Goal: Information Seeking & Learning: Learn about a topic

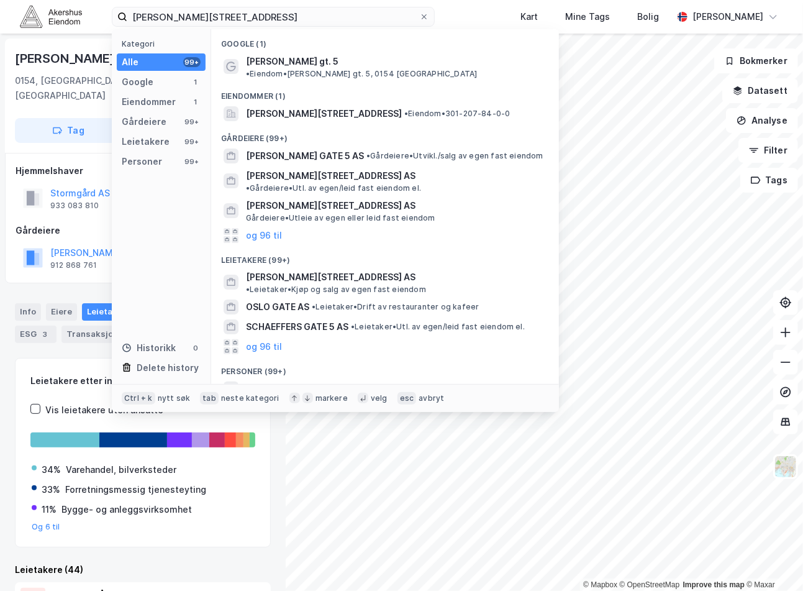
click at [251, 17] on input "[PERSON_NAME][STREET_ADDRESS]" at bounding box center [273, 16] width 292 height 19
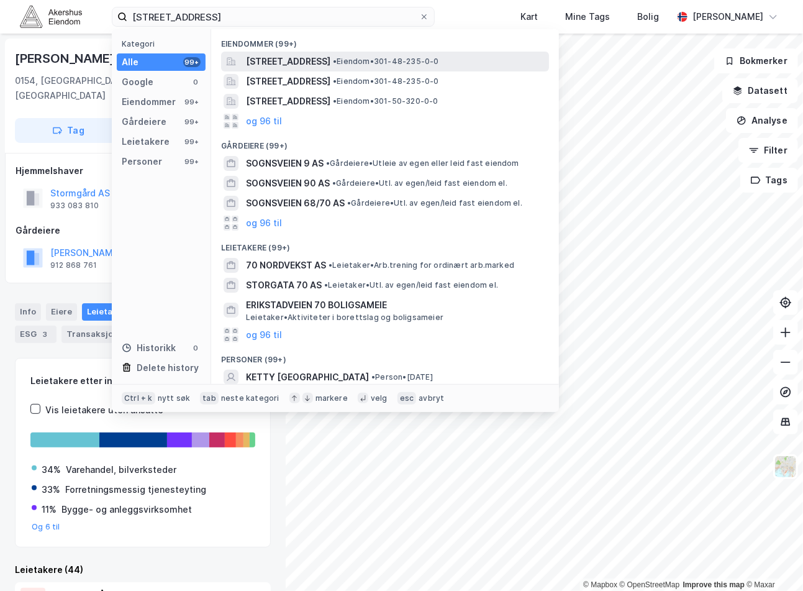
click at [331, 65] on span "[STREET_ADDRESS]" at bounding box center [288, 61] width 84 height 15
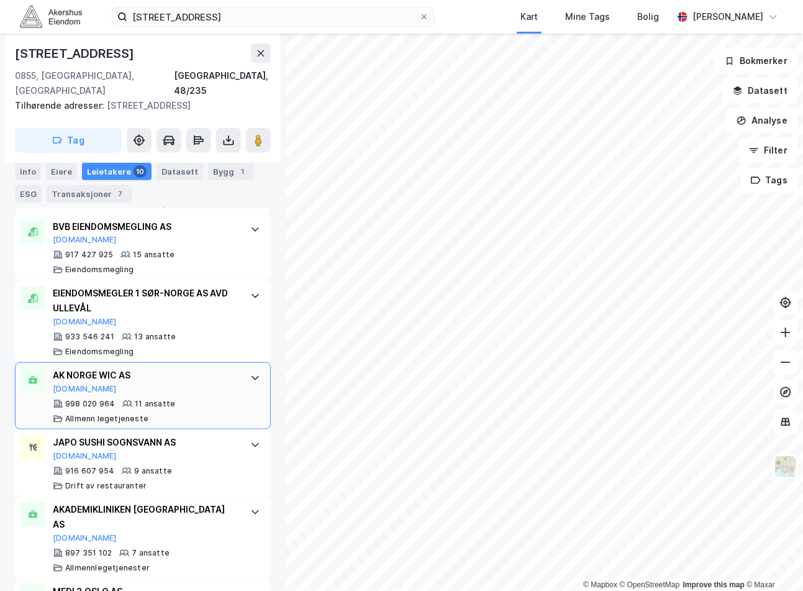
scroll to position [573, 0]
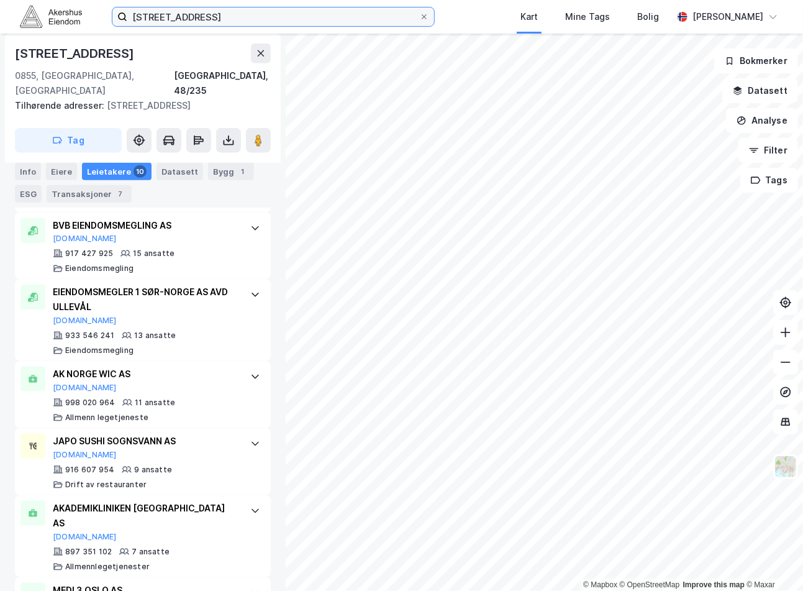
click at [238, 11] on input "[STREET_ADDRESS]" at bounding box center [273, 16] width 292 height 19
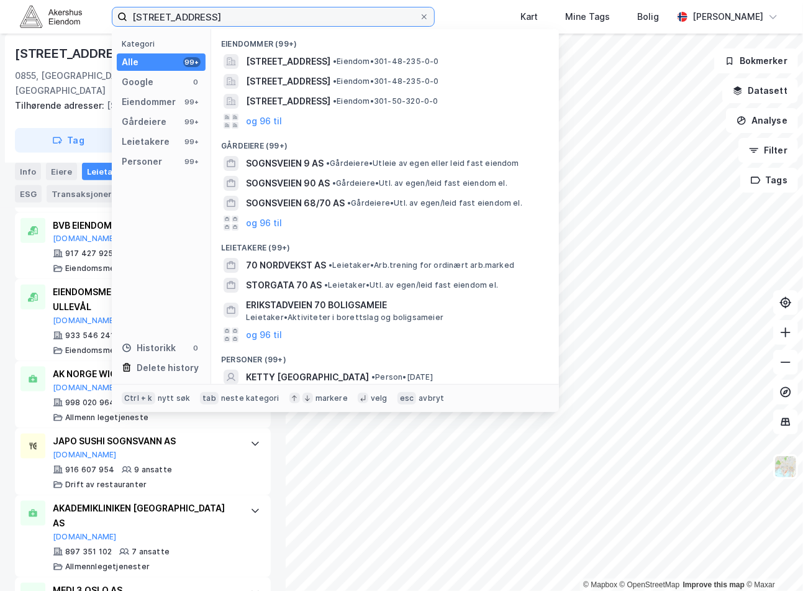
click at [238, 11] on input "[STREET_ADDRESS]" at bounding box center [273, 16] width 292 height 19
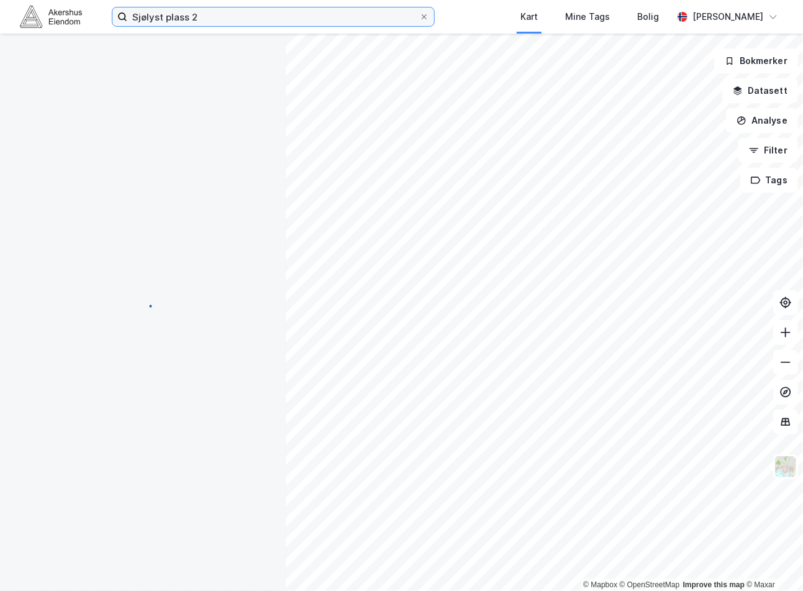
scroll to position [21, 0]
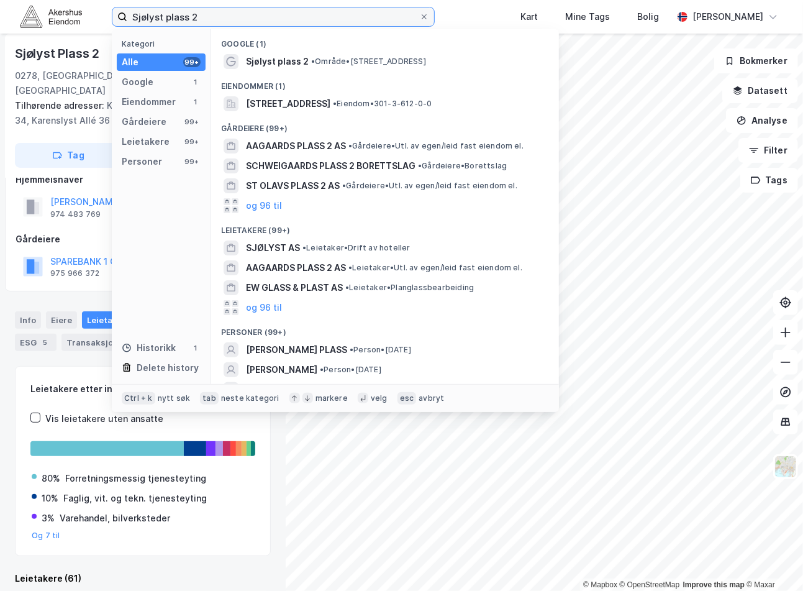
drag, startPoint x: 265, startPoint y: 12, endPoint x: 75, endPoint y: 26, distance: 190.6
click at [75, 26] on div "Sjølyst plass 2 Kategori Alle 99+ Google 1 Eiendommer 1 Gårdeiere 99+ Leietaker…" at bounding box center [401, 17] width 803 height 34
paste input "[STREET_ADDRESS]"
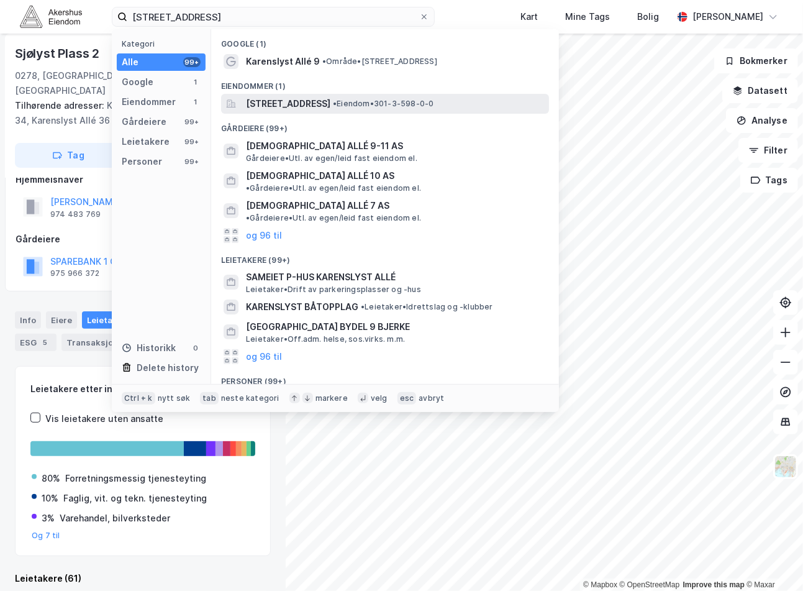
click at [300, 96] on span "[STREET_ADDRESS]" at bounding box center [288, 103] width 84 height 15
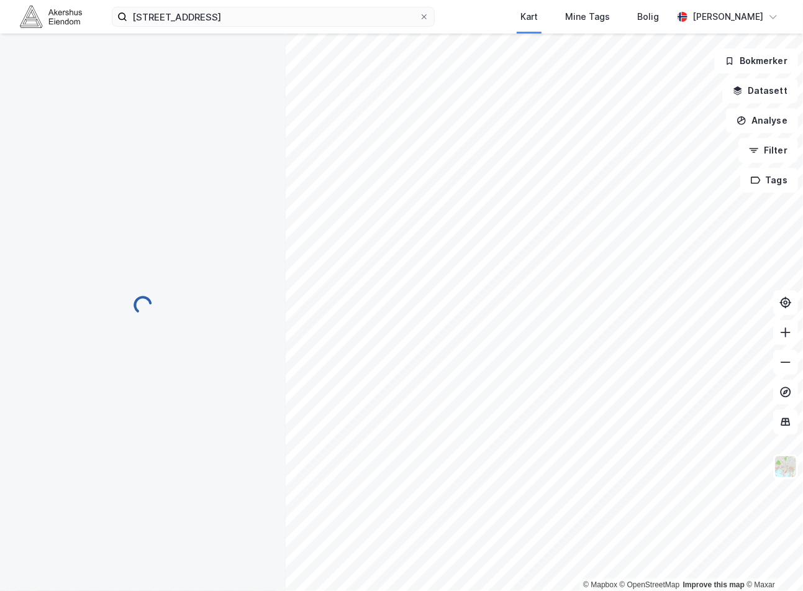
scroll to position [6, 0]
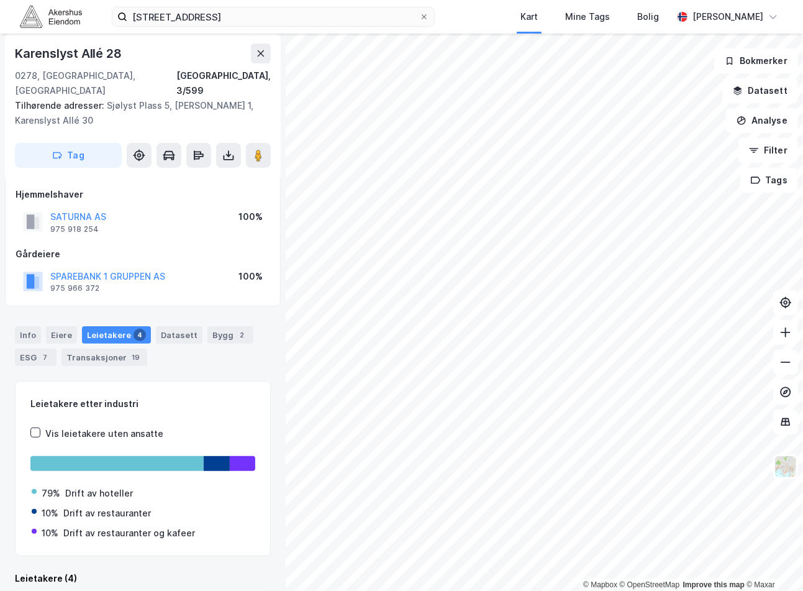
scroll to position [6, 0]
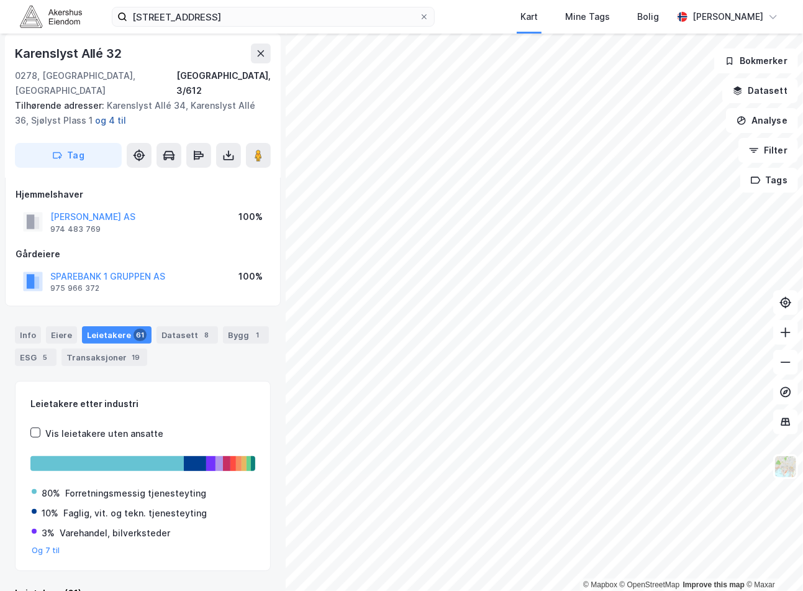
click at [0, 0] on button "og 4 til" at bounding box center [0, 0] width 0 height 0
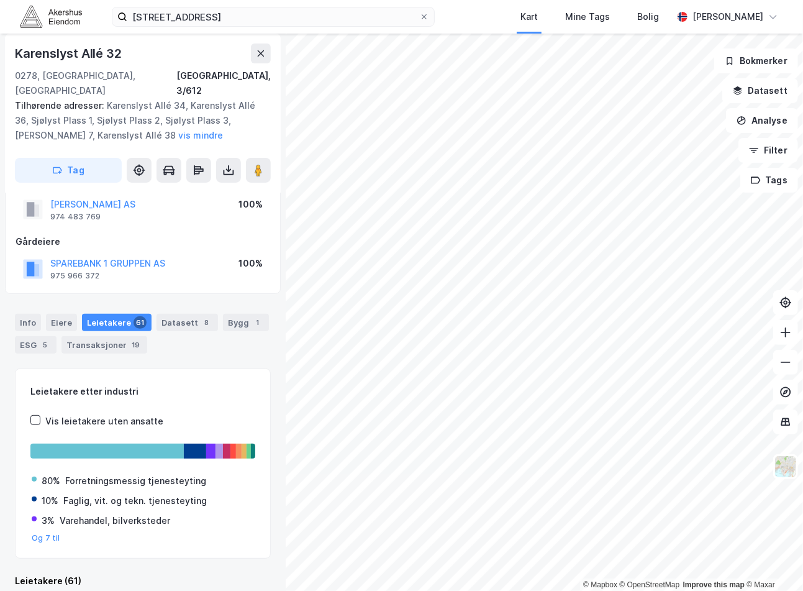
scroll to position [35, 0]
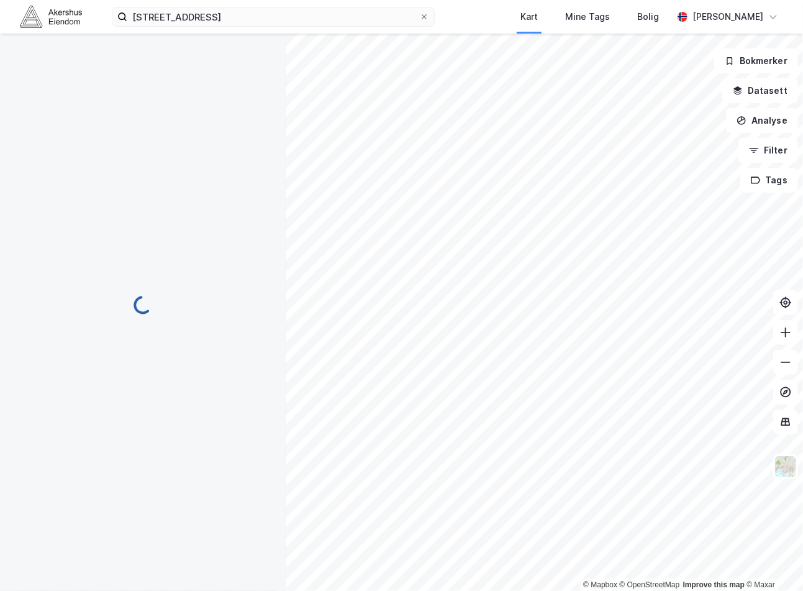
scroll to position [6, 0]
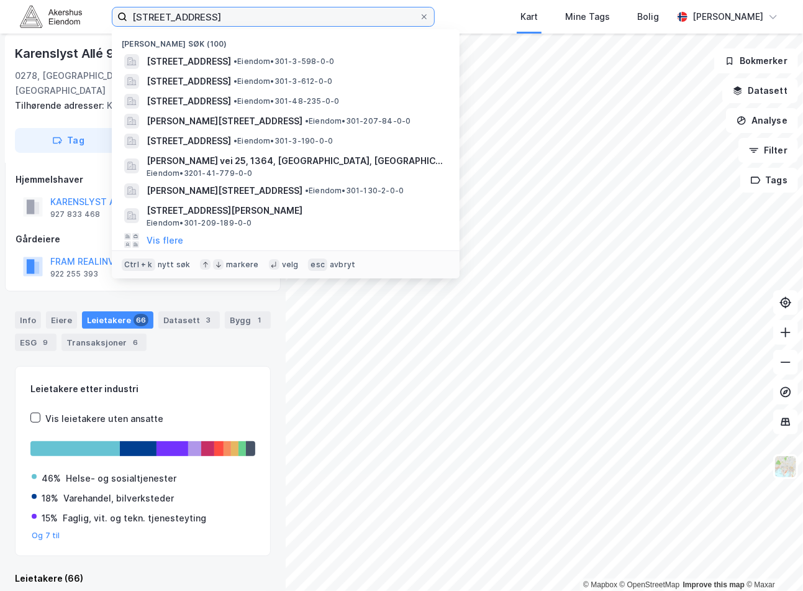
click at [214, 15] on input "[STREET_ADDRESS]" at bounding box center [273, 16] width 292 height 19
paste input "ristian Augusts gate 12, 0164"
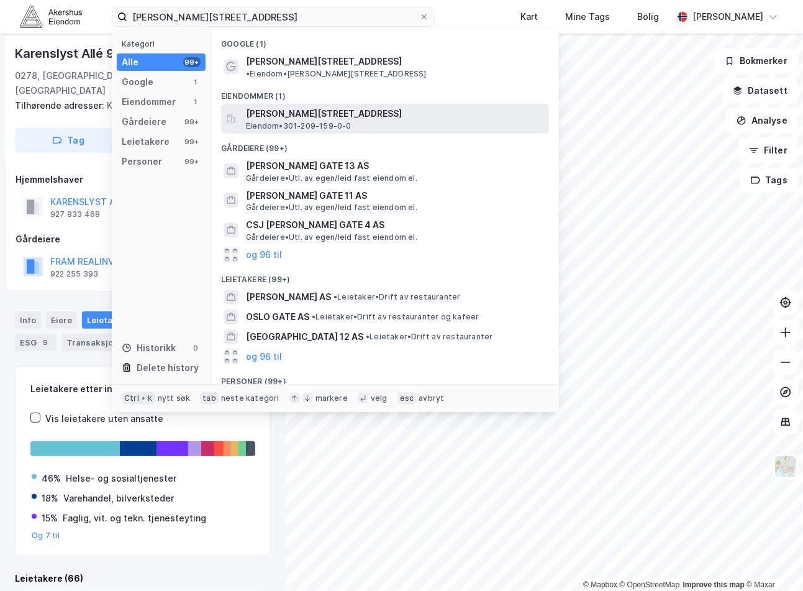
click at [303, 106] on span "[PERSON_NAME][STREET_ADDRESS]" at bounding box center [395, 113] width 298 height 15
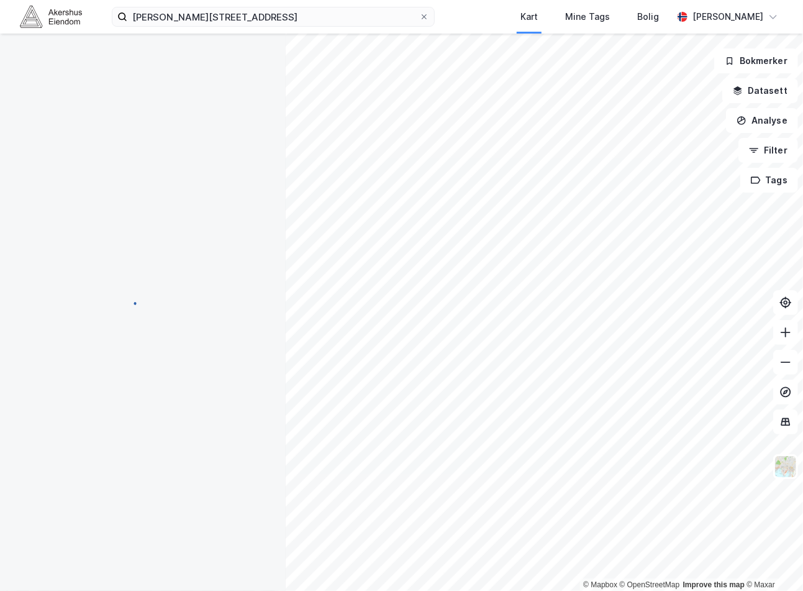
scroll to position [6, 0]
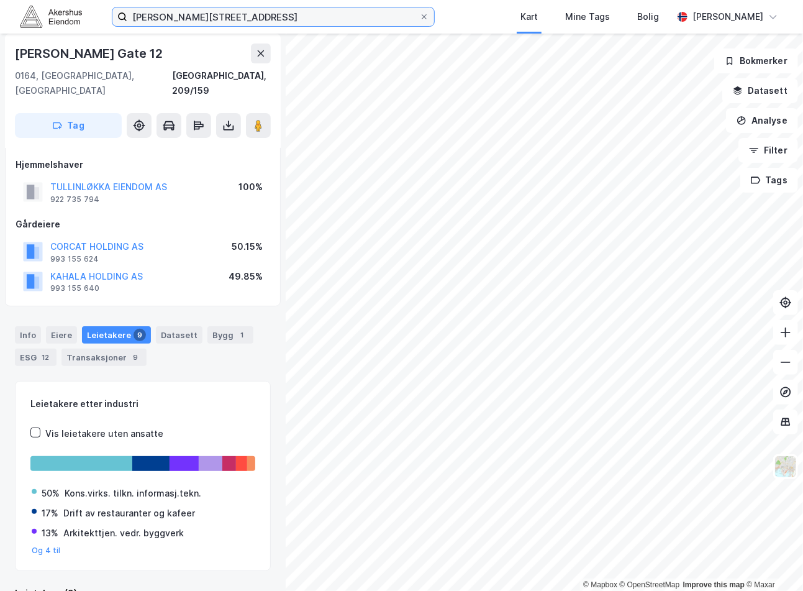
click at [197, 13] on input "[PERSON_NAME][STREET_ADDRESS]" at bounding box center [273, 16] width 292 height 19
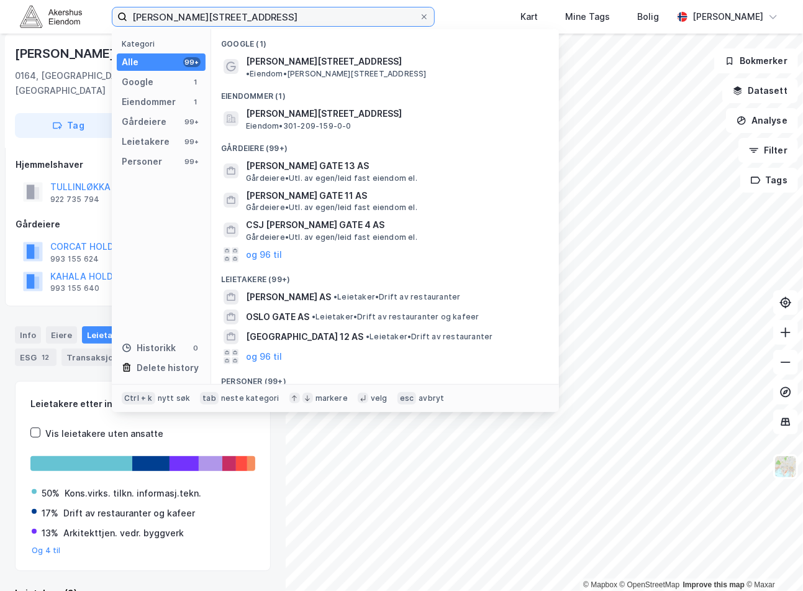
click at [197, 13] on input "[PERSON_NAME][STREET_ADDRESS]" at bounding box center [273, 16] width 292 height 19
paste input "onprinsesse [PERSON_NAME] plass 1, 0160"
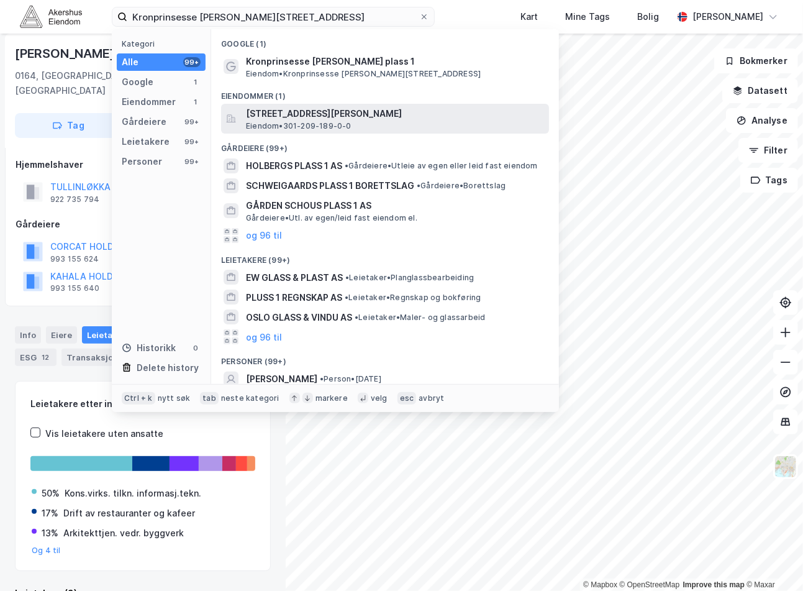
click at [327, 112] on span "[STREET_ADDRESS][PERSON_NAME]" at bounding box center [395, 113] width 298 height 15
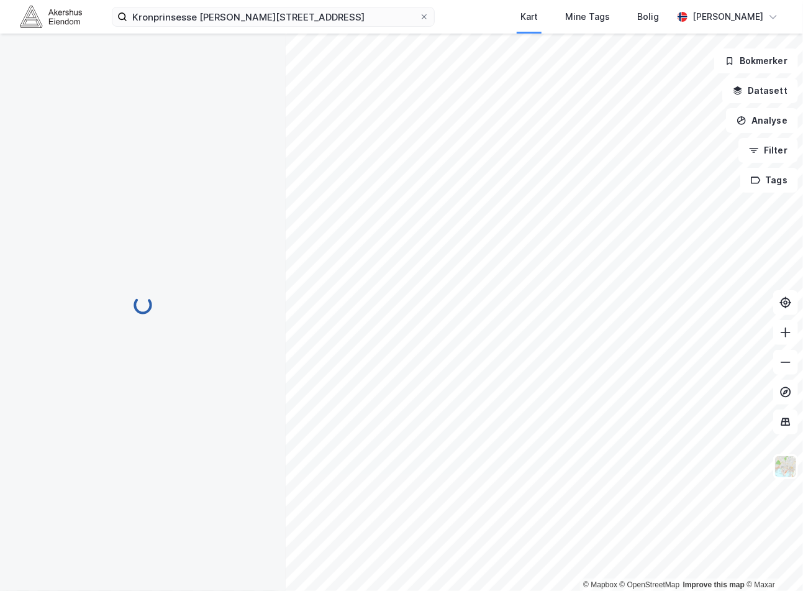
scroll to position [6, 0]
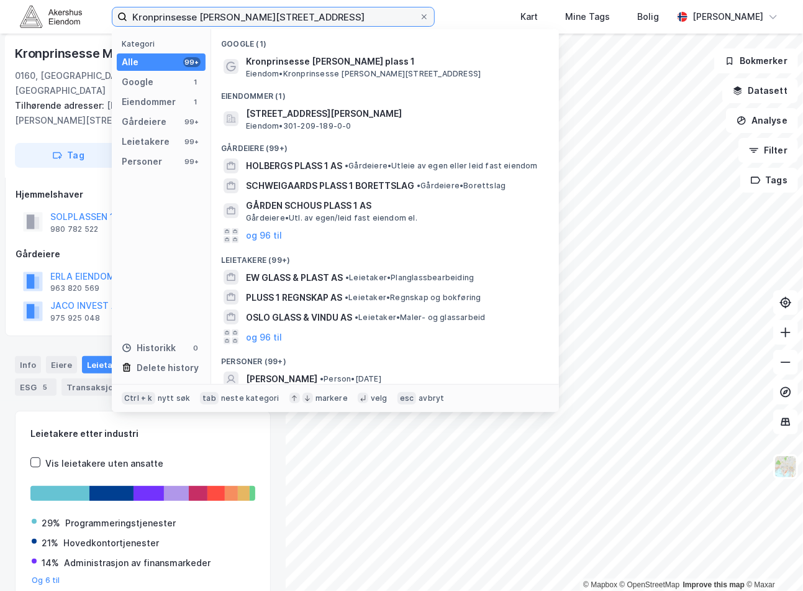
drag, startPoint x: 375, startPoint y: 9, endPoint x: 104, endPoint y: 19, distance: 271.7
click at [104, 19] on div "[STREET_ADDRESS] Kategori Alle 99+ Google 1 Eiendommer 1 Gårdeiere 99+ Leietake…" at bounding box center [401, 17] width 803 height 34
paste input "[PERSON_NAME] gate 6"
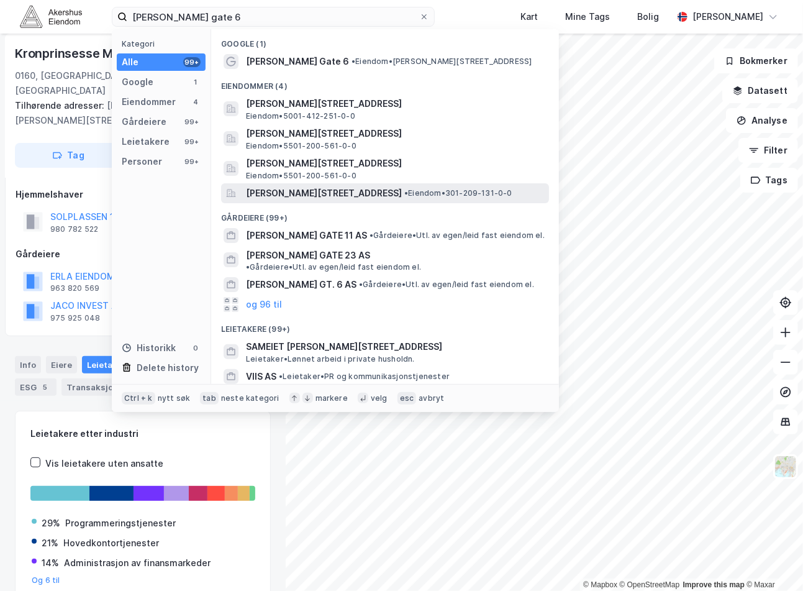
click at [385, 195] on span "[PERSON_NAME][STREET_ADDRESS]" at bounding box center [324, 193] width 156 height 15
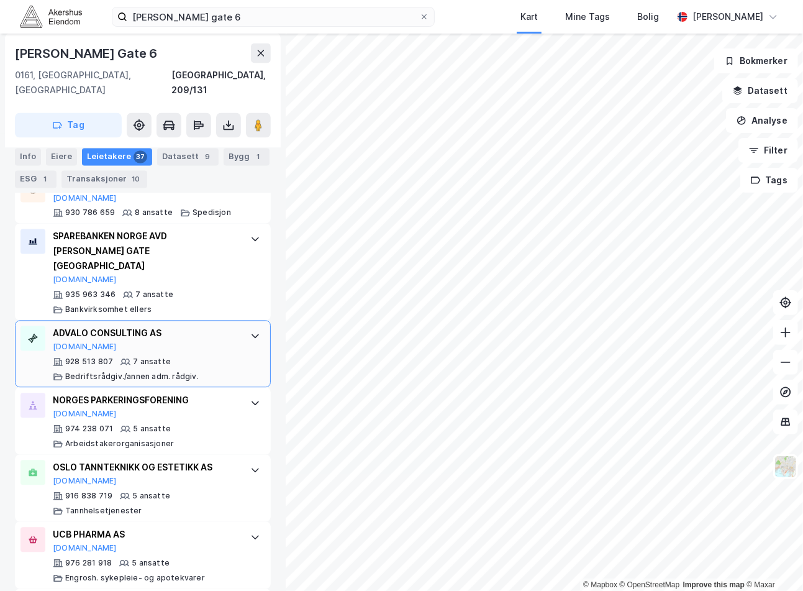
scroll to position [1381, 0]
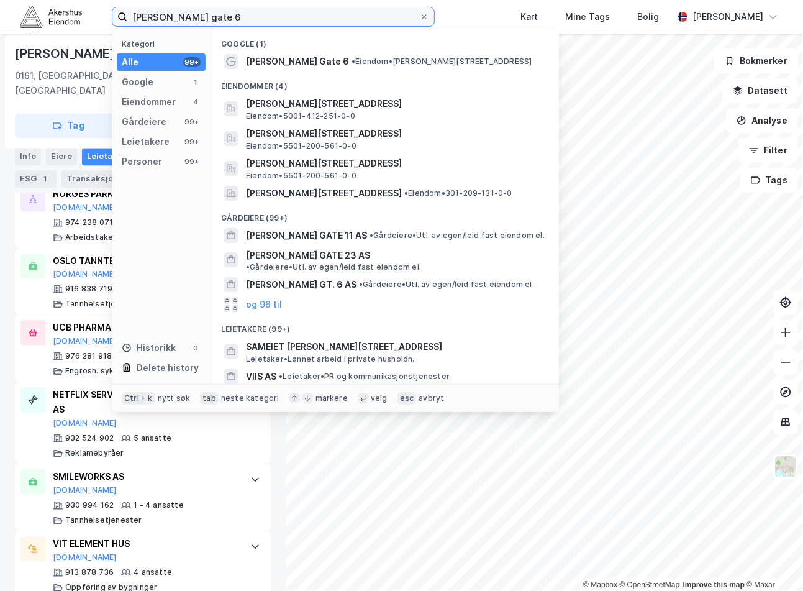
drag, startPoint x: 239, startPoint y: 16, endPoint x: 87, endPoint y: 12, distance: 152.3
click at [87, 12] on div "[PERSON_NAME] gate 6 Kategori Alle 99+ Google 1 Eiendommer 4 Gårdeiere 99+ Leie…" at bounding box center [401, 17] width 803 height 34
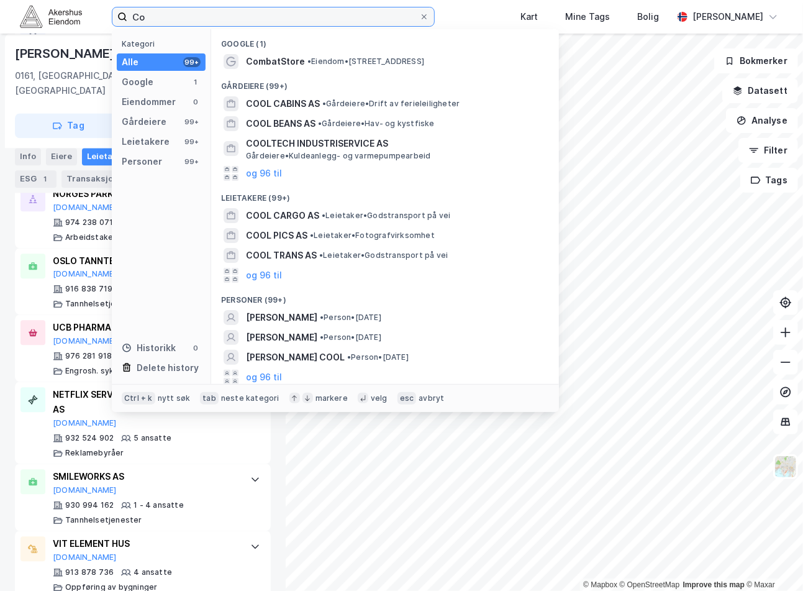
type input "C"
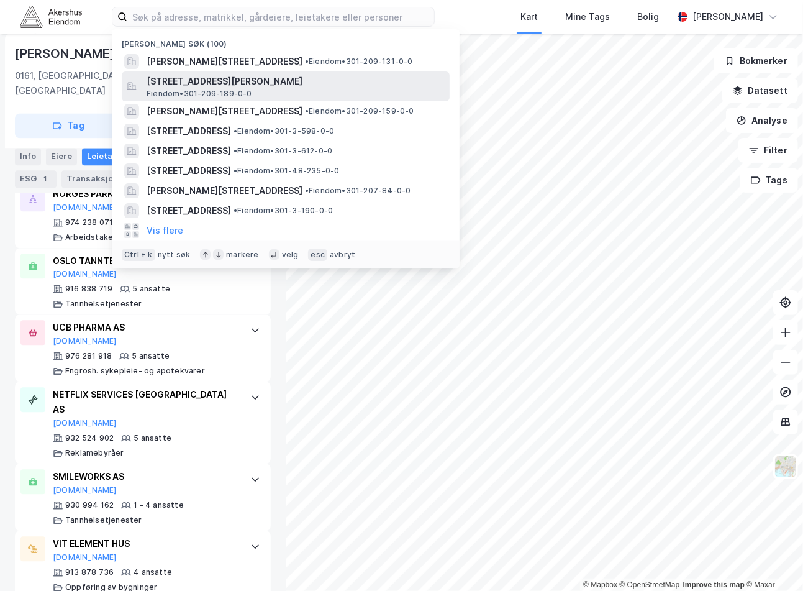
click at [225, 85] on span "[STREET_ADDRESS][PERSON_NAME]" at bounding box center [296, 81] width 298 height 15
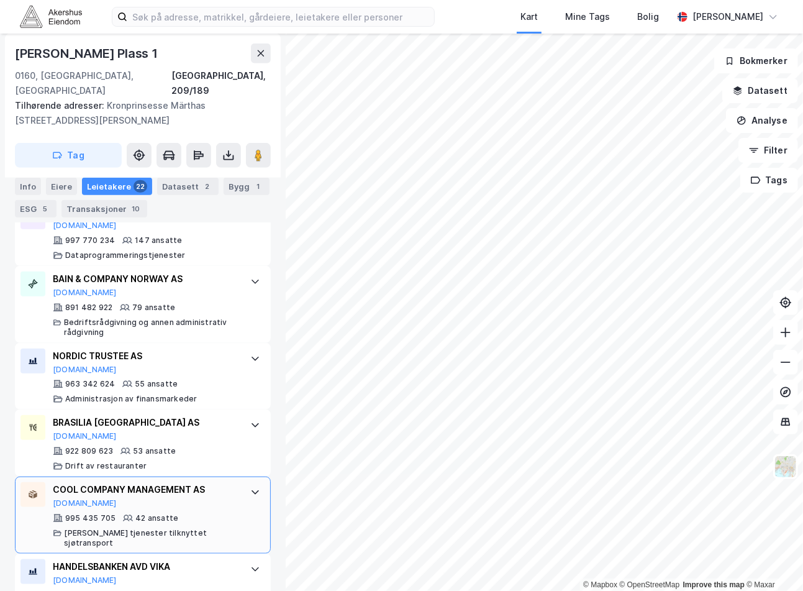
scroll to position [465, 0]
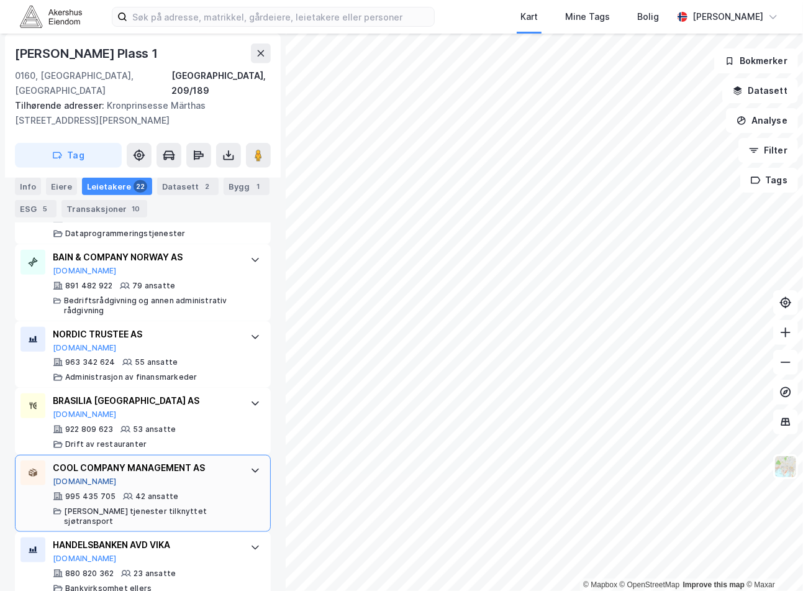
click at [70, 477] on button "[DOMAIN_NAME]" at bounding box center [85, 482] width 64 height 10
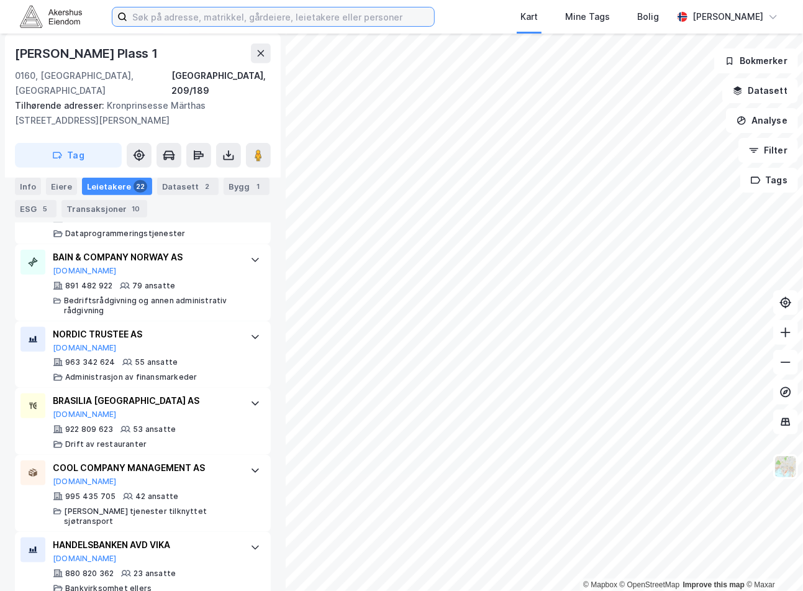
click at [178, 19] on input at bounding box center [280, 16] width 307 height 19
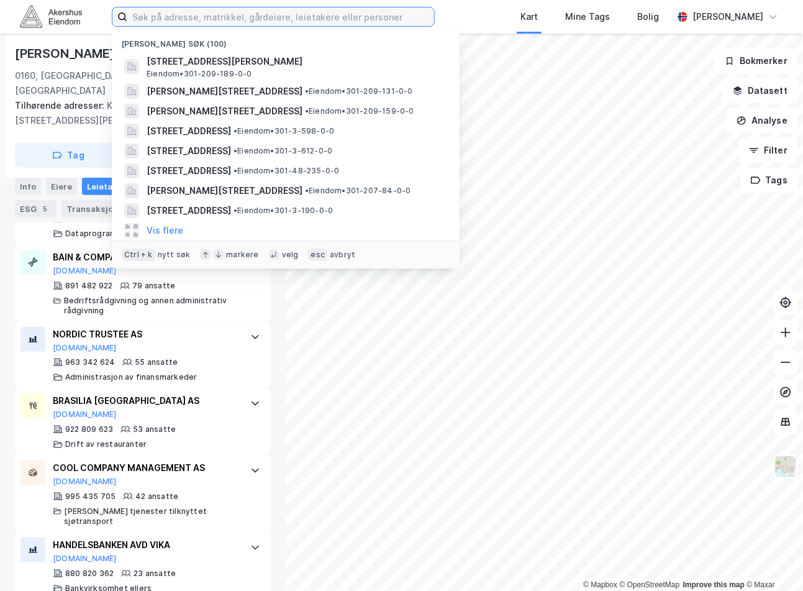
paste input "Engebrets vei 3"
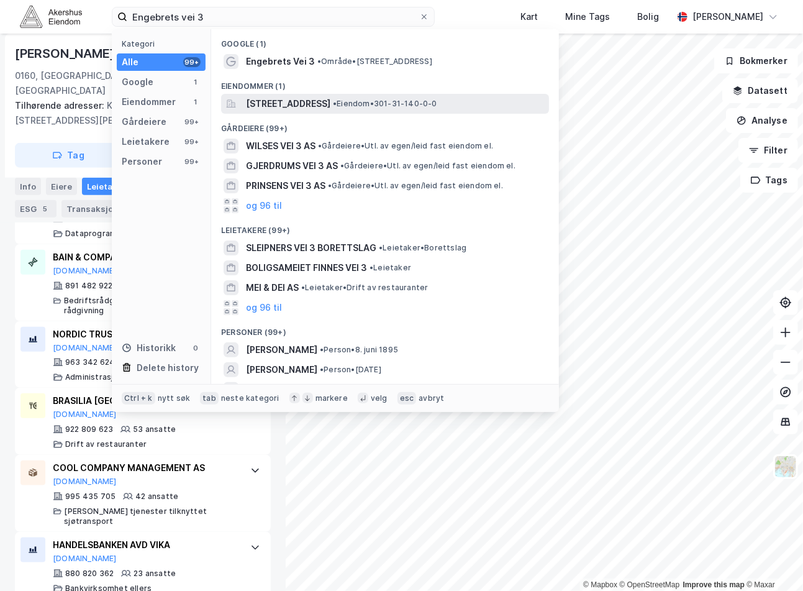
click at [281, 104] on span "[STREET_ADDRESS]" at bounding box center [288, 103] width 84 height 15
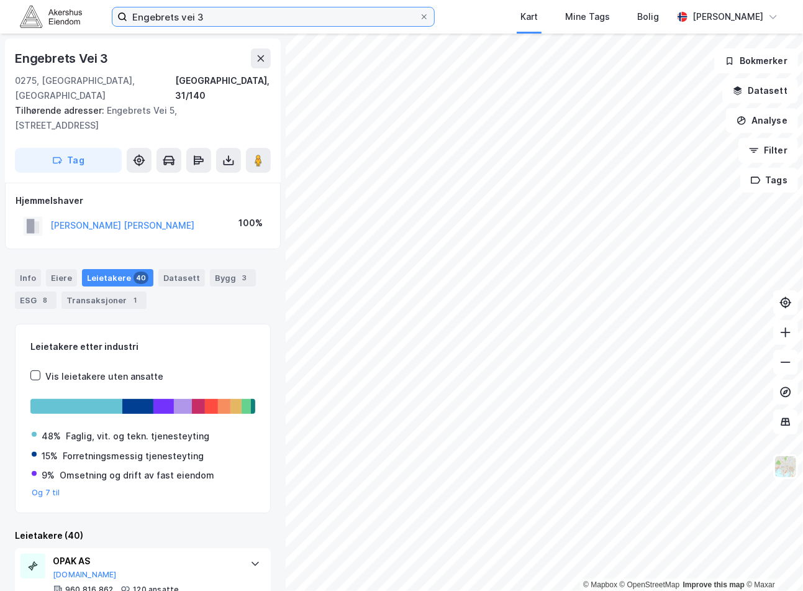
click at [170, 16] on input "Engebrets vei 3" at bounding box center [273, 16] width 292 height 19
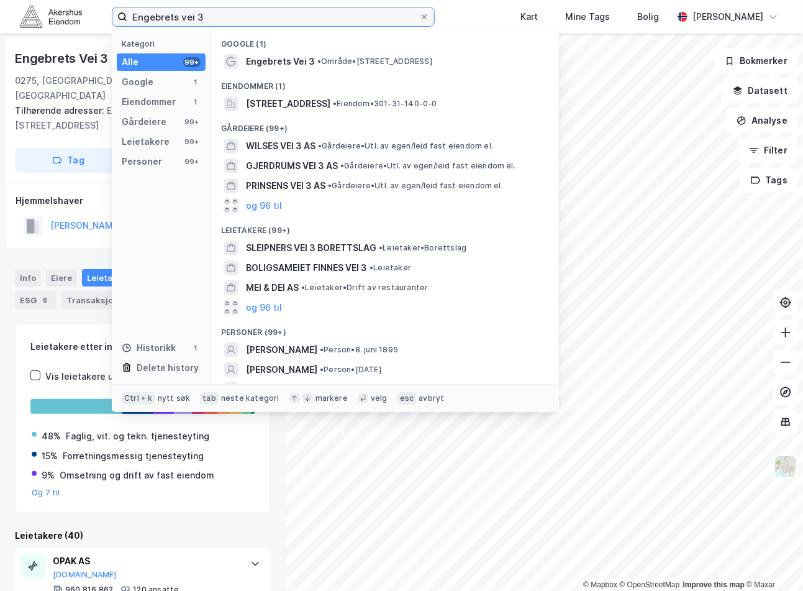
click at [170, 16] on input "Engebrets vei 3" at bounding box center [273, 16] width 292 height 19
paste input "[PERSON_NAME][STREET_ADDRESS]"
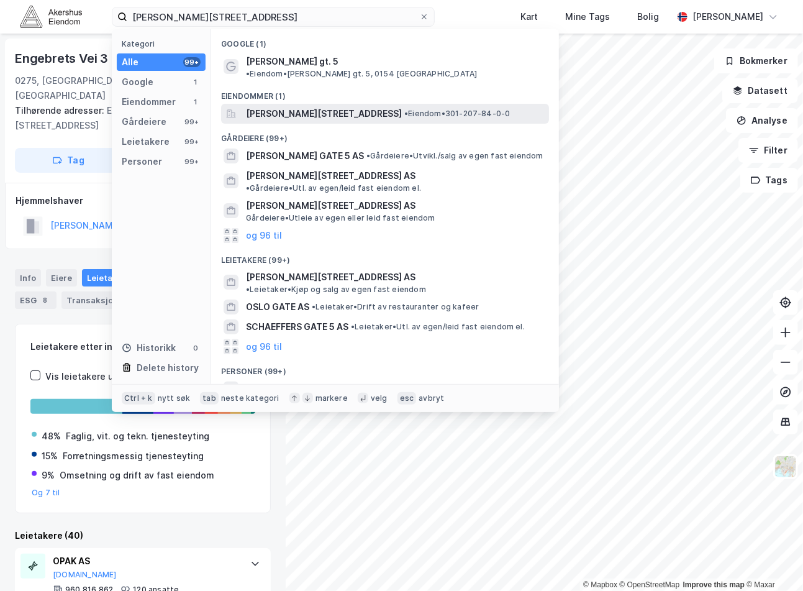
click at [280, 106] on span "[PERSON_NAME][STREET_ADDRESS]" at bounding box center [324, 113] width 156 height 15
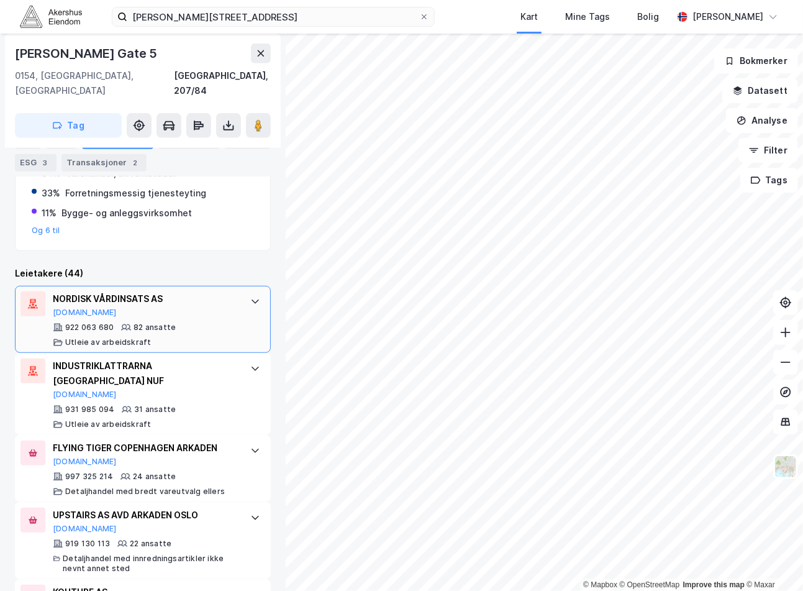
scroll to position [276, 0]
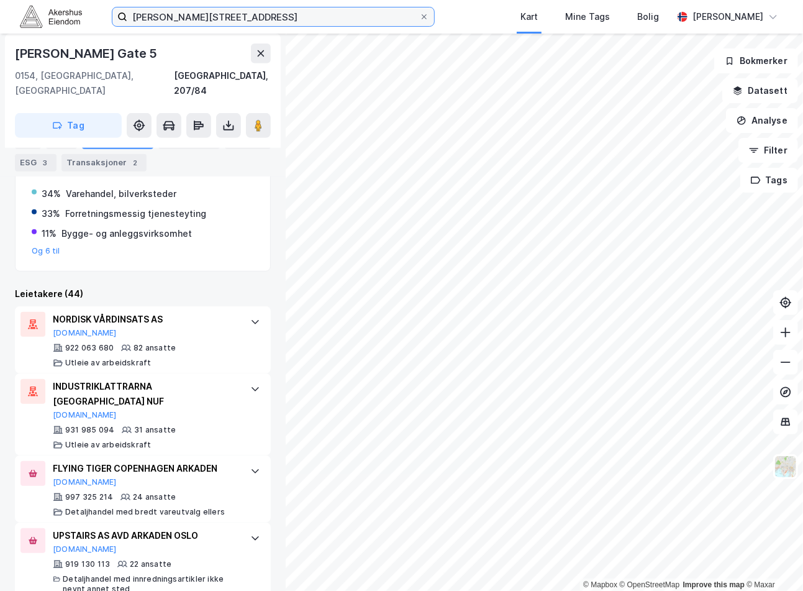
click at [244, 17] on input "[PERSON_NAME][STREET_ADDRESS]" at bounding box center [273, 16] width 292 height 19
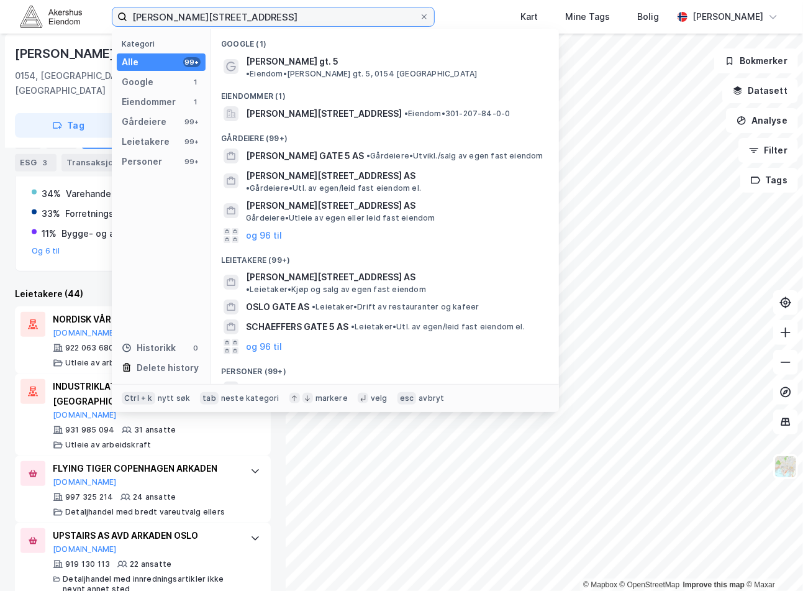
click at [244, 17] on input "[PERSON_NAME][STREET_ADDRESS]" at bounding box center [273, 16] width 292 height 19
click at [243, 16] on input "[PERSON_NAME][STREET_ADDRESS]" at bounding box center [273, 16] width 292 height 19
paste input "[STREET_ADDRESS]"
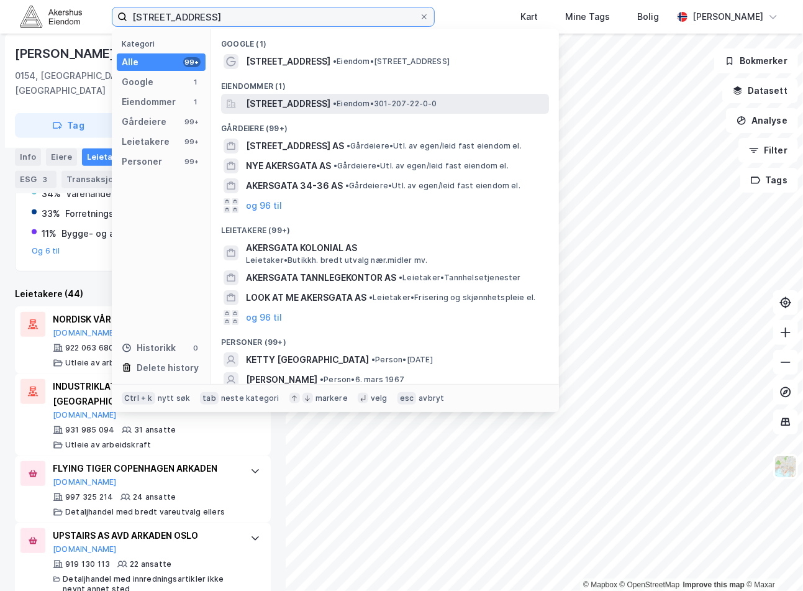
type input "[STREET_ADDRESS]"
click at [302, 100] on span "[STREET_ADDRESS]" at bounding box center [288, 103] width 84 height 15
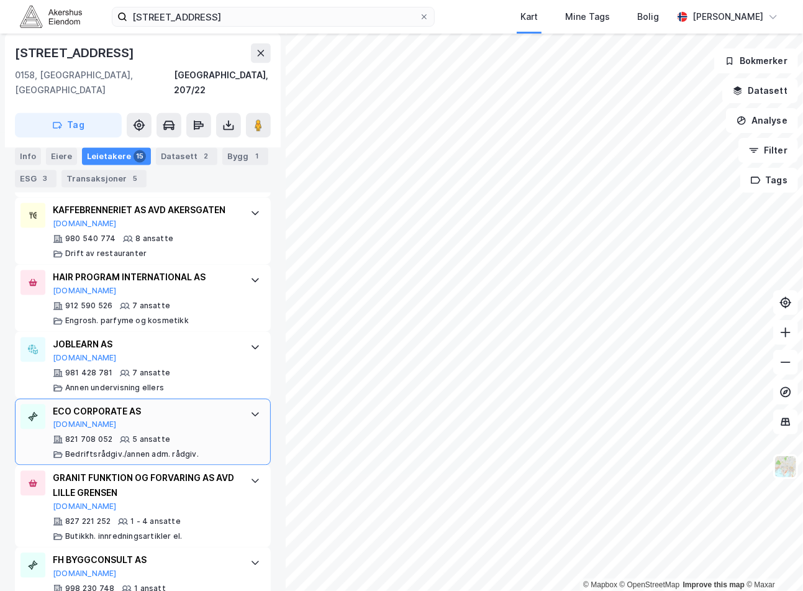
scroll to position [1217, 0]
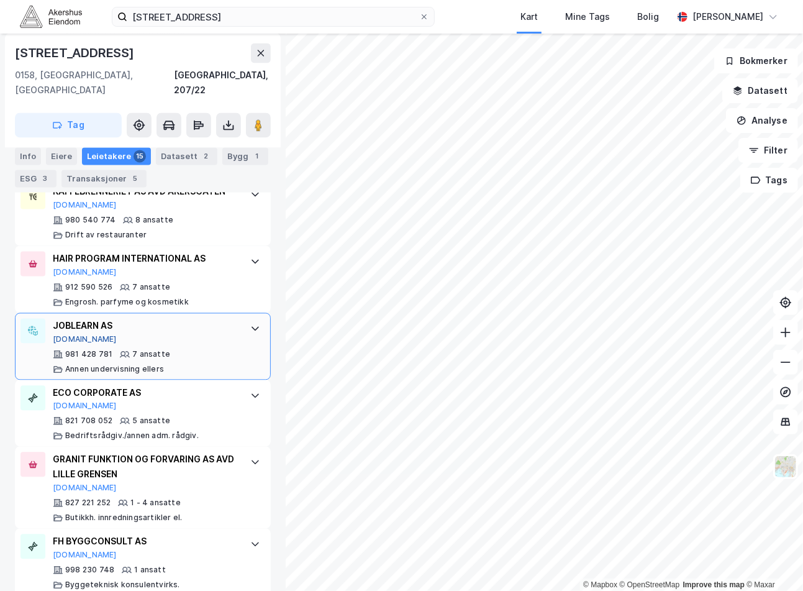
click at [58, 340] on button "[DOMAIN_NAME]" at bounding box center [85, 340] width 64 height 10
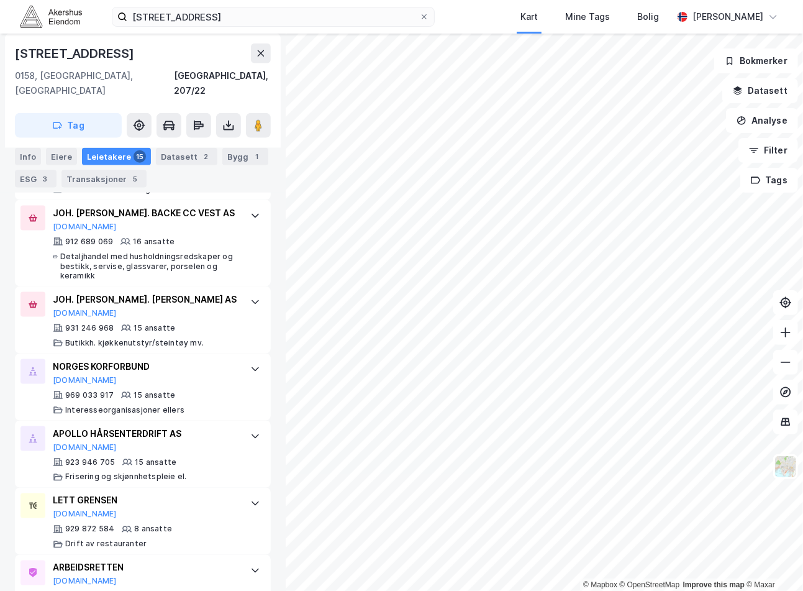
scroll to position [665, 0]
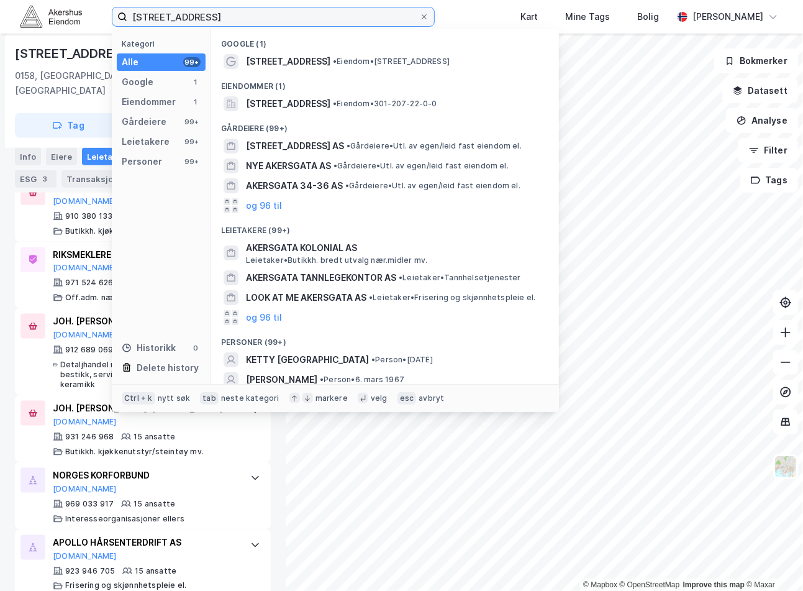
drag, startPoint x: 258, startPoint y: 13, endPoint x: 64, endPoint y: 9, distance: 194.5
click at [64, 9] on div "[STREET_ADDRESS] Kategori Alle 99+ Google 1 Eiendommer 1 Gårdeiere 99+ Leietake…" at bounding box center [401, 17] width 803 height 34
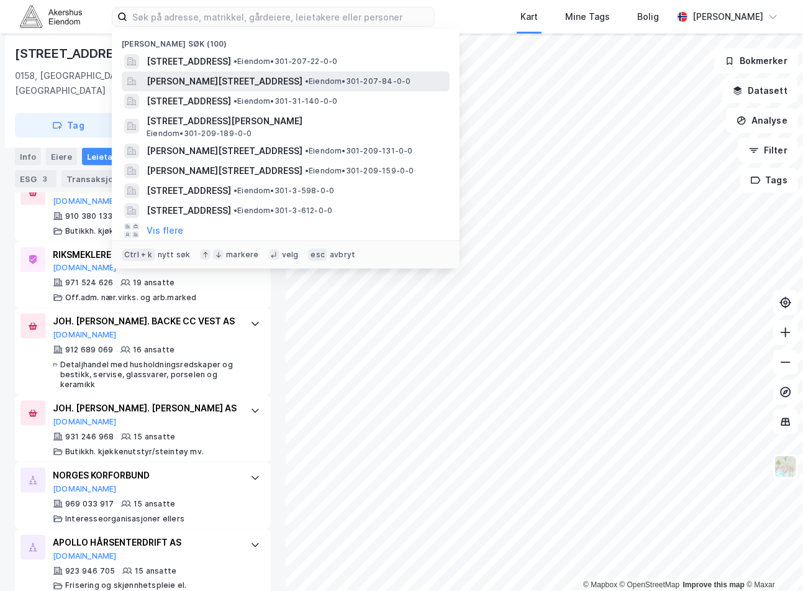
click at [285, 87] on span "[PERSON_NAME][STREET_ADDRESS]" at bounding box center [225, 81] width 156 height 15
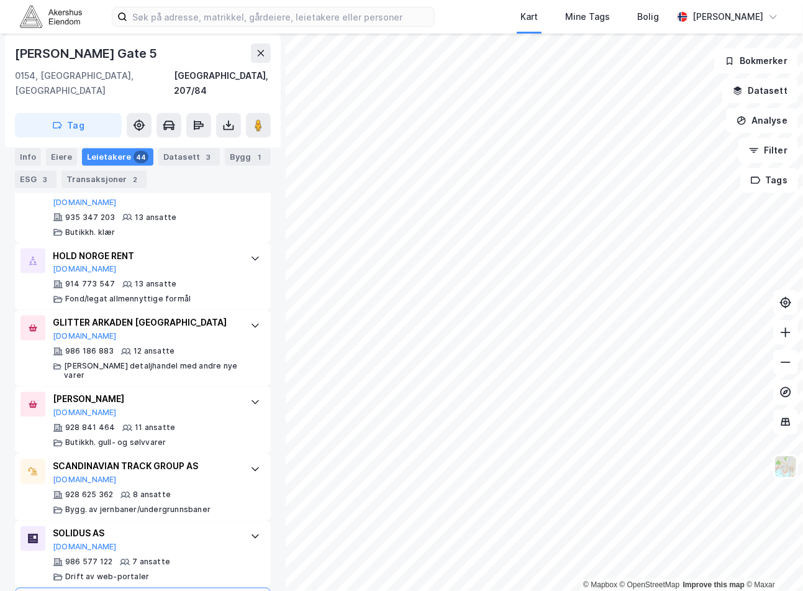
scroll to position [897, 0]
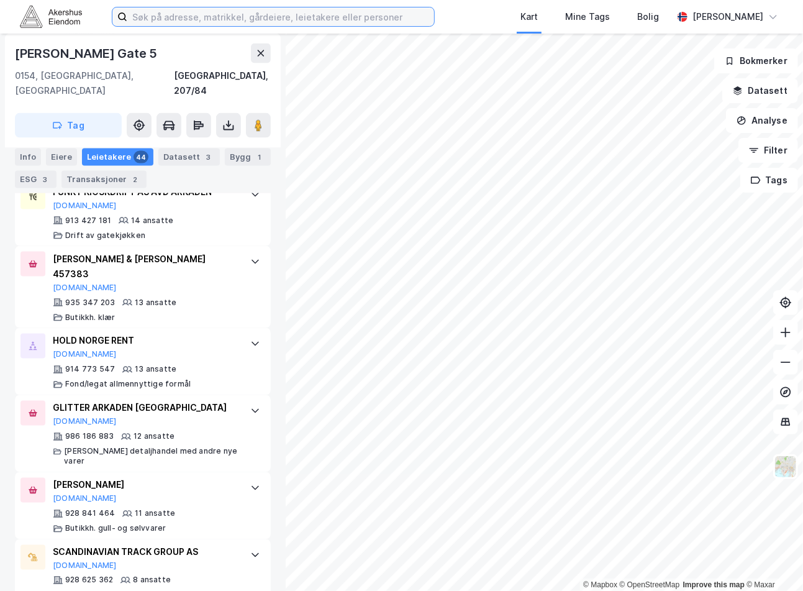
click at [231, 19] on input at bounding box center [280, 16] width 307 height 19
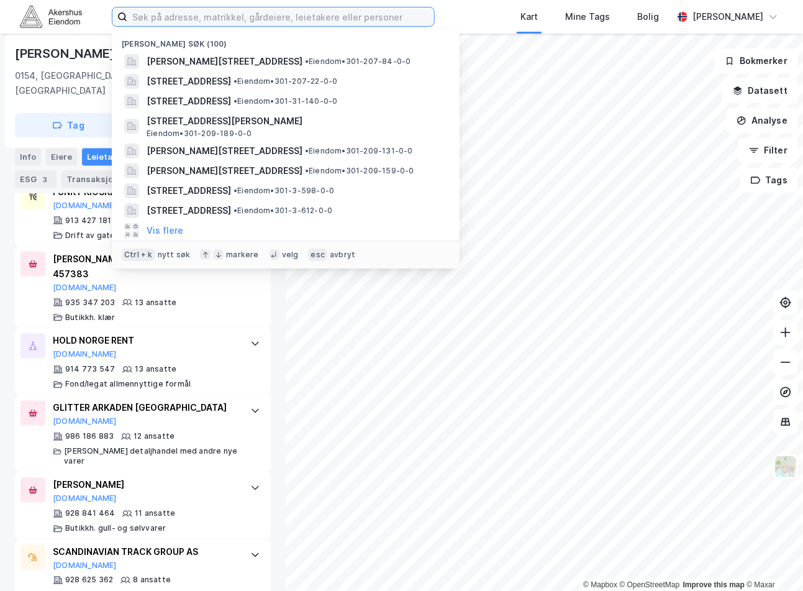
paste input "[STREET_ADDRESS]"
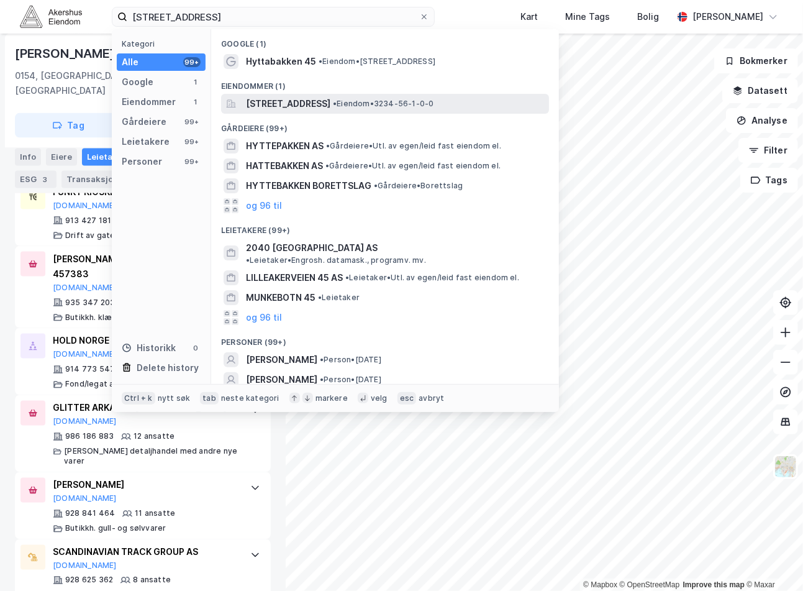
click at [295, 108] on span "[STREET_ADDRESS]" at bounding box center [288, 103] width 84 height 15
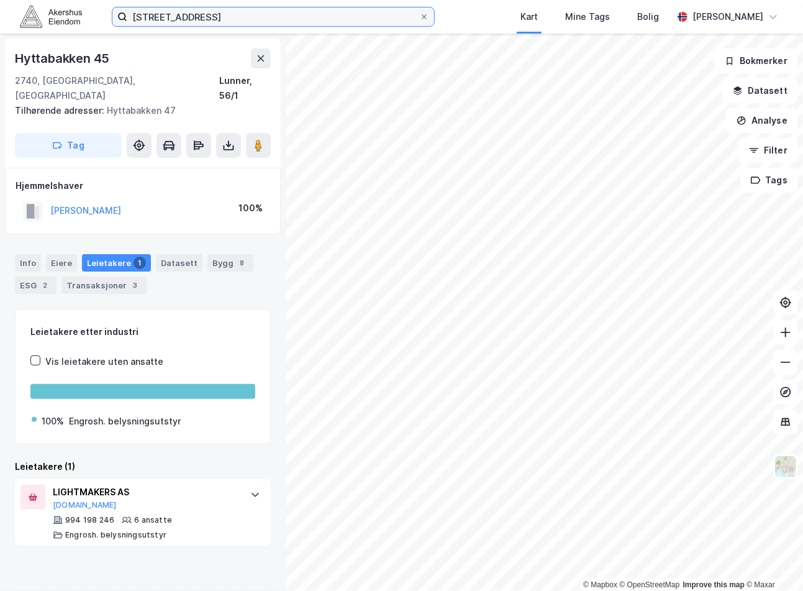
click at [270, 16] on input "[STREET_ADDRESS]" at bounding box center [273, 16] width 292 height 19
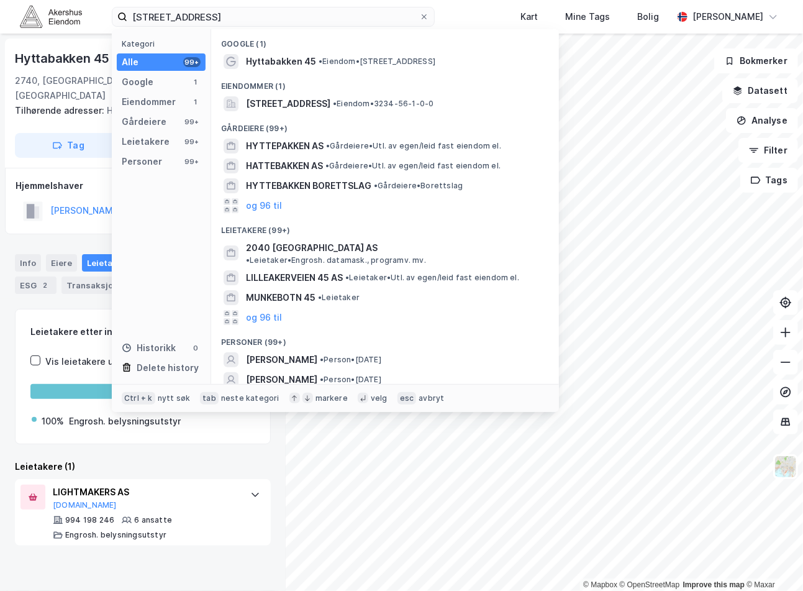
click at [466, 16] on div "[STREET_ADDRESS] Kategori Alle 99+ Google 1 Eiendommer 1 Gårdeiere 99+ Leietake…" at bounding box center [401, 17] width 803 height 34
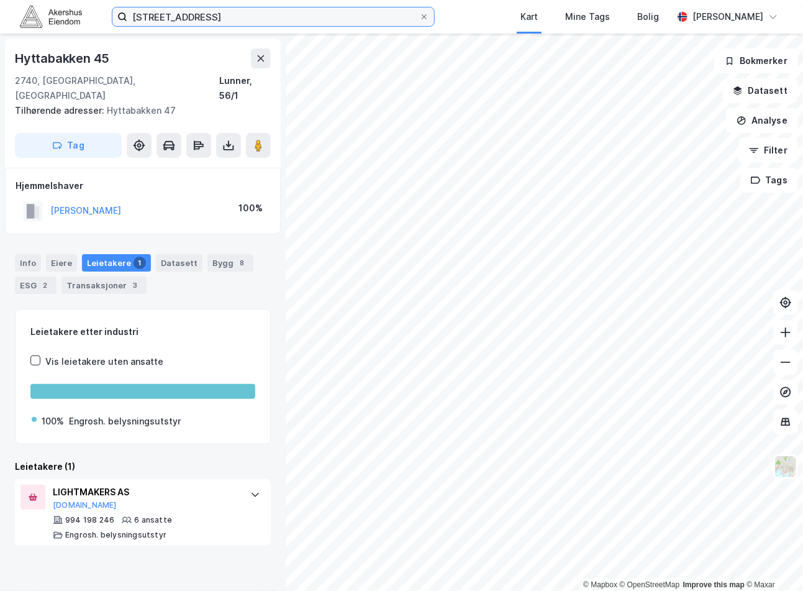
click at [181, 20] on input "[STREET_ADDRESS]" at bounding box center [273, 16] width 292 height 19
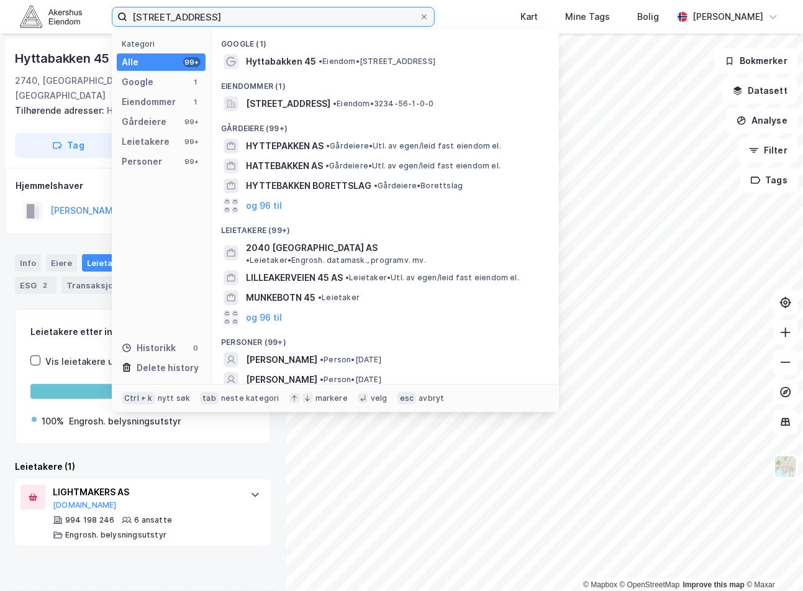
click at [181, 20] on input "[STREET_ADDRESS]" at bounding box center [273, 16] width 292 height 19
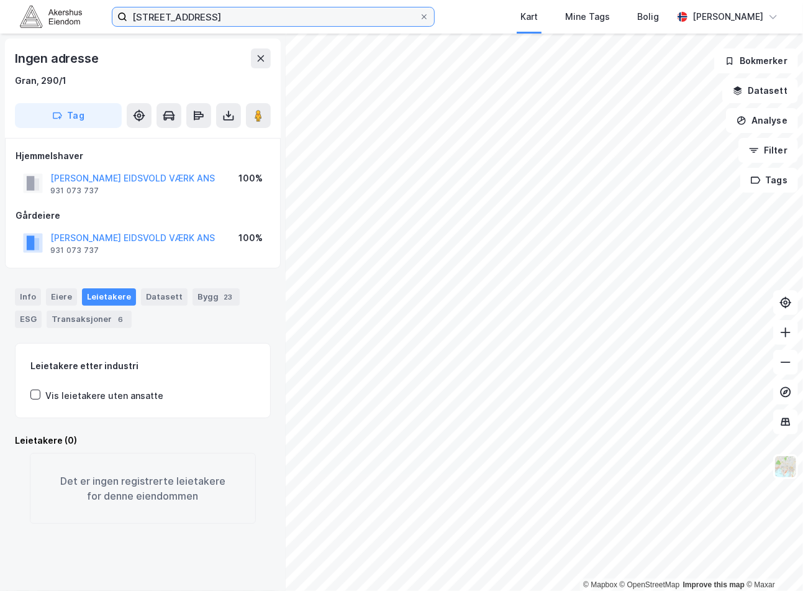
click at [278, 16] on input "[STREET_ADDRESS]" at bounding box center [273, 16] width 292 height 19
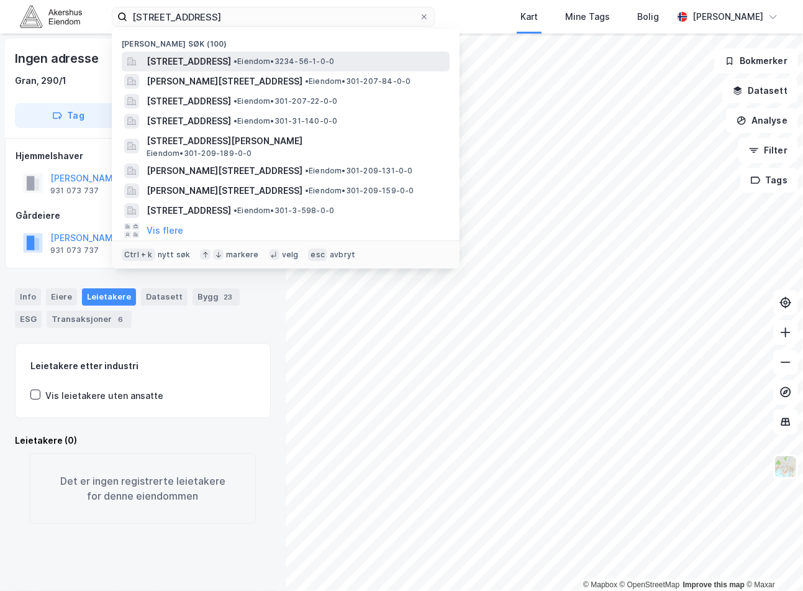
click at [237, 63] on span "•" at bounding box center [236, 61] width 4 height 9
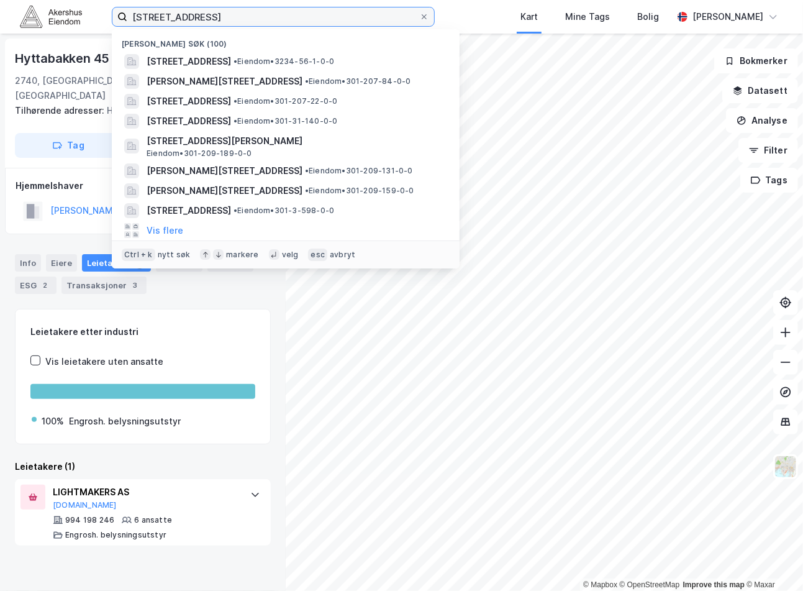
drag, startPoint x: 290, startPoint y: 15, endPoint x: 45, endPoint y: 11, distance: 244.8
click at [45, 11] on div "[STREET_ADDRESS][PERSON_NAME] søk (100) [STREET_ADDRESS] • Eiendom • 3234-56-1-…" at bounding box center [401, 17] width 803 height 34
paste input "[STREET_ADDRESS]"
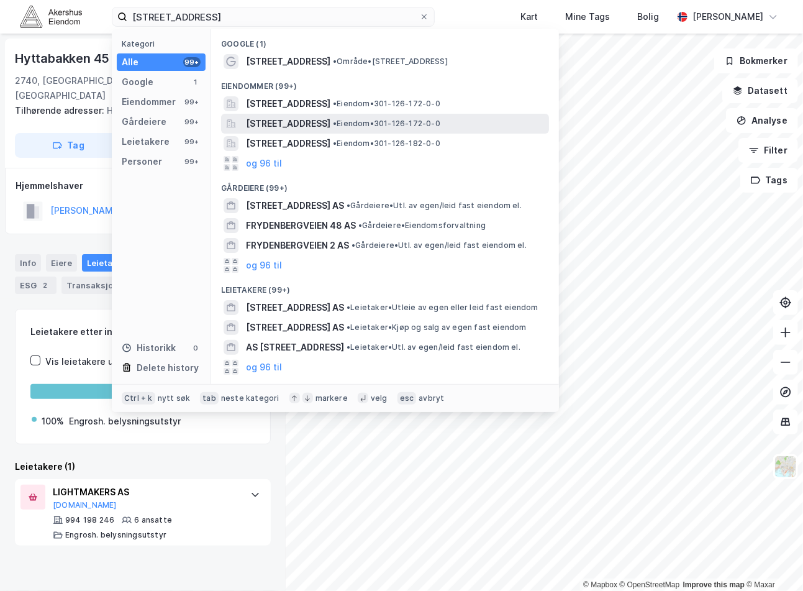
click at [331, 125] on span "[STREET_ADDRESS]" at bounding box center [288, 123] width 84 height 15
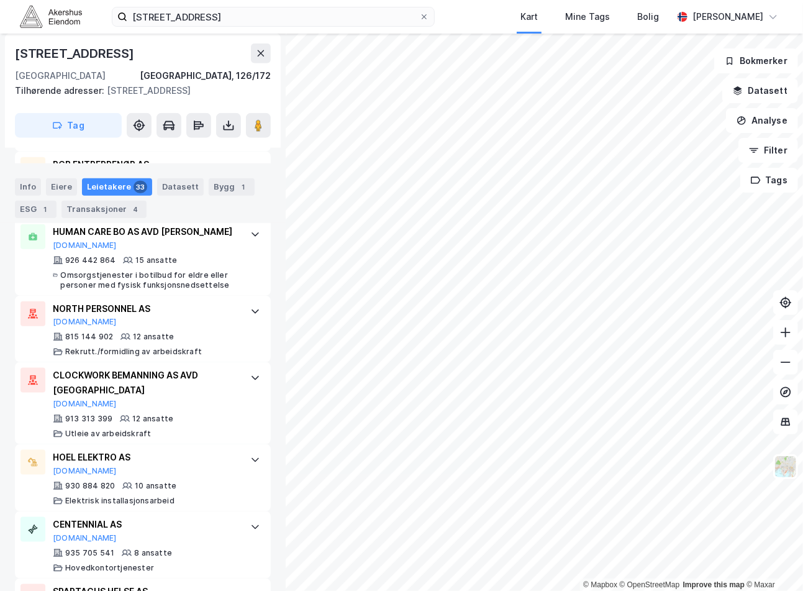
scroll to position [573, 0]
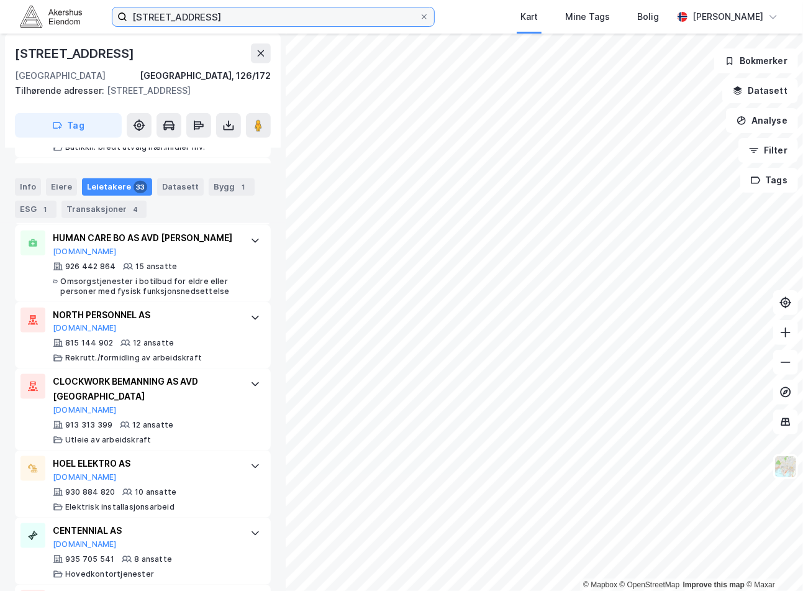
click at [176, 9] on input "[STREET_ADDRESS]" at bounding box center [273, 16] width 292 height 19
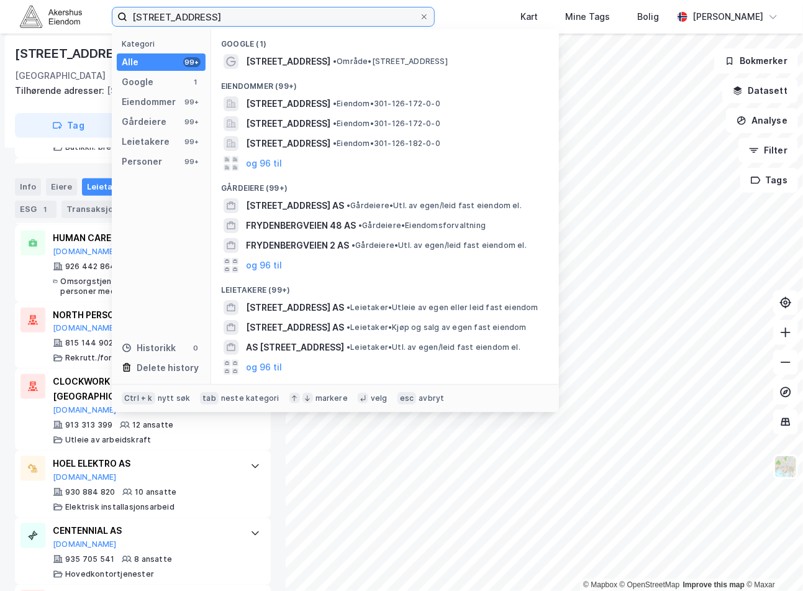
click at [176, 9] on input "[STREET_ADDRESS]" at bounding box center [273, 16] width 292 height 19
paste input "[STREET_ADDRESS]"
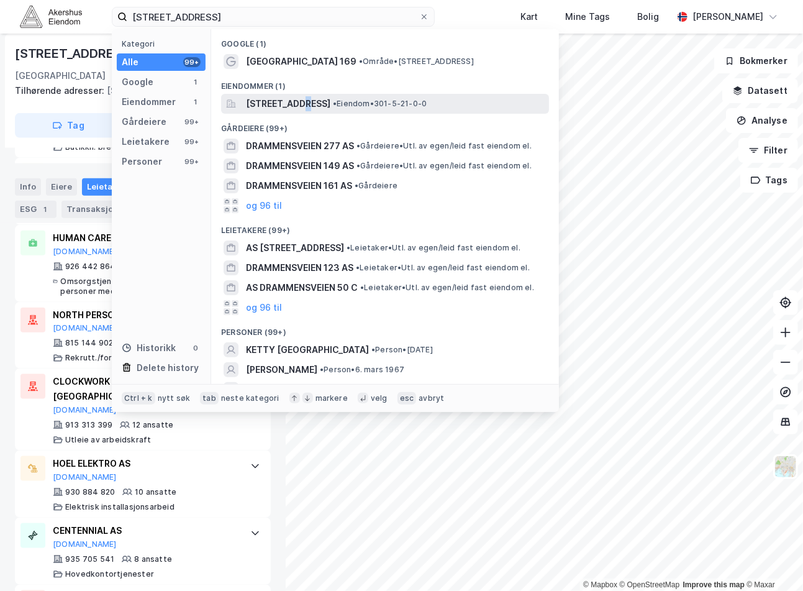
click at [306, 103] on span "[STREET_ADDRESS]" at bounding box center [288, 103] width 84 height 15
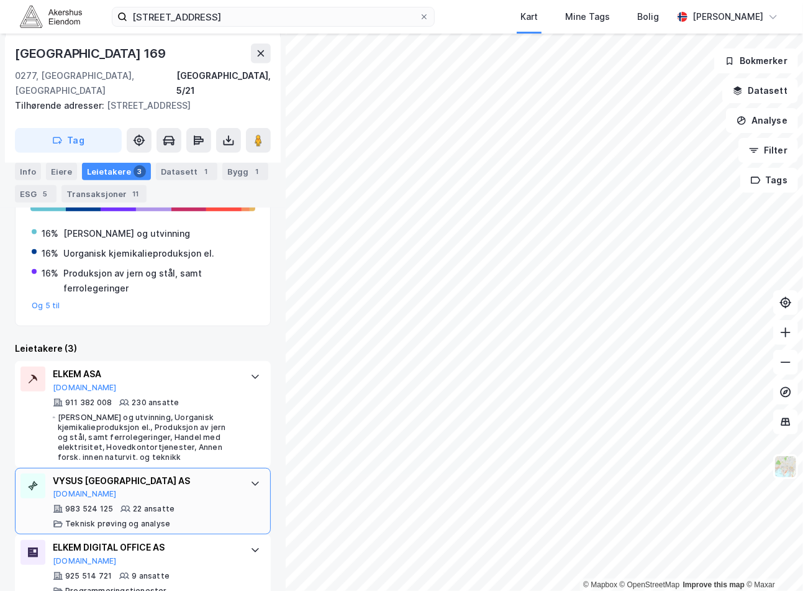
scroll to position [292, 0]
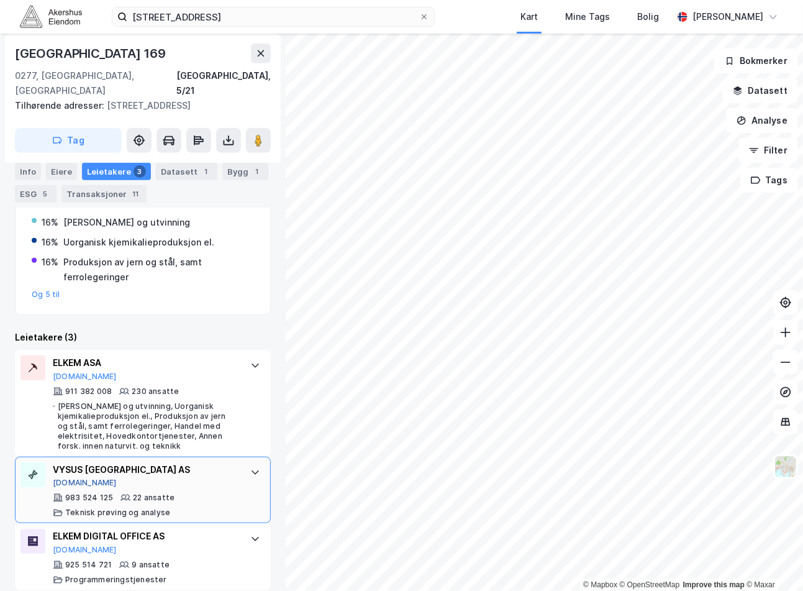
click at [66, 478] on button "[DOMAIN_NAME]" at bounding box center [85, 483] width 64 height 10
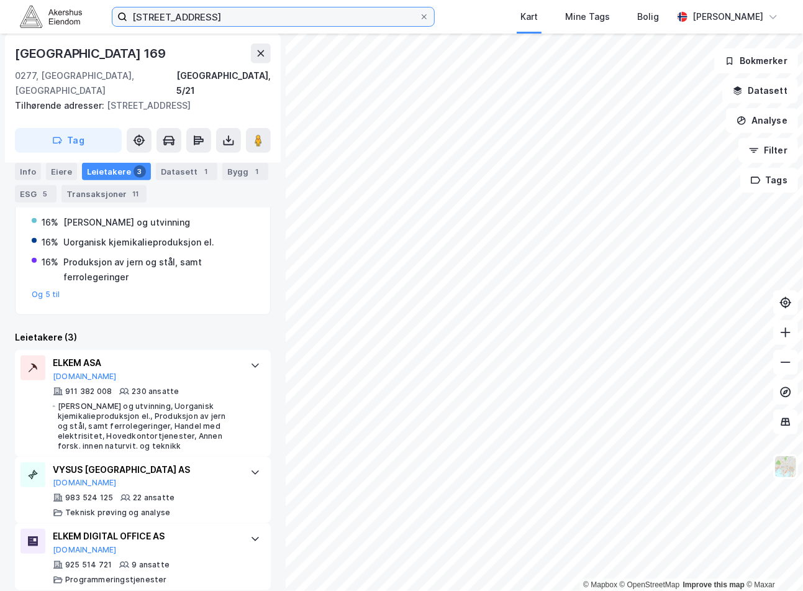
click at [227, 13] on input "[STREET_ADDRESS]" at bounding box center [273, 16] width 292 height 19
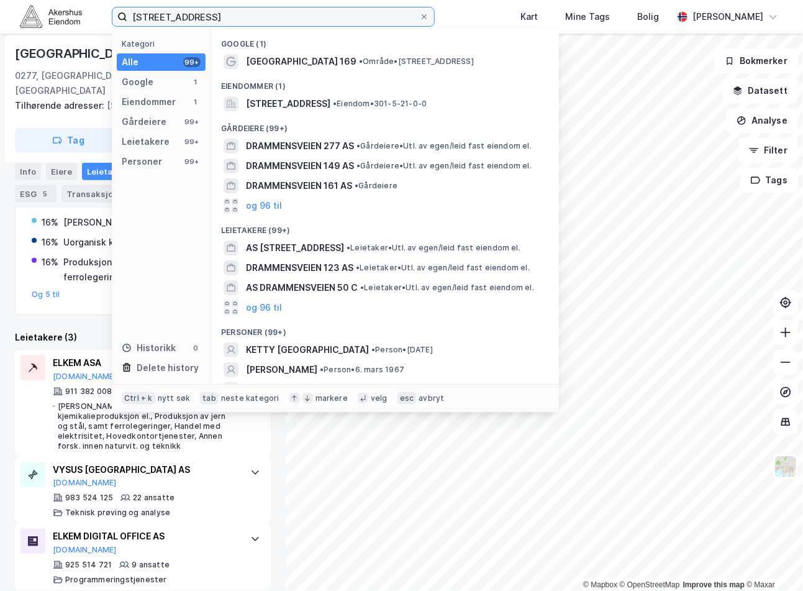
click at [227, 15] on input "[STREET_ADDRESS]" at bounding box center [273, 16] width 292 height 19
click at [227, 16] on input "[STREET_ADDRESS]" at bounding box center [273, 16] width 292 height 19
click at [227, 17] on input "[STREET_ADDRESS]" at bounding box center [273, 16] width 292 height 19
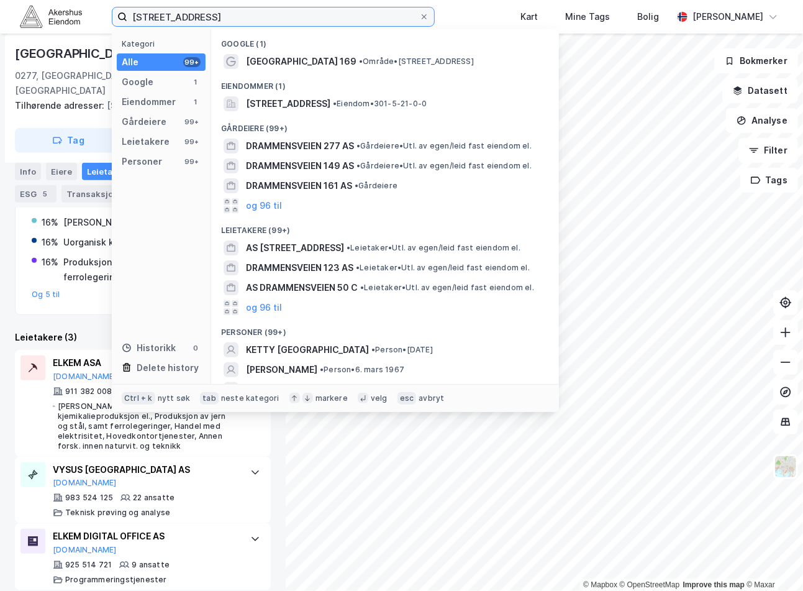
paste input "288, 0283"
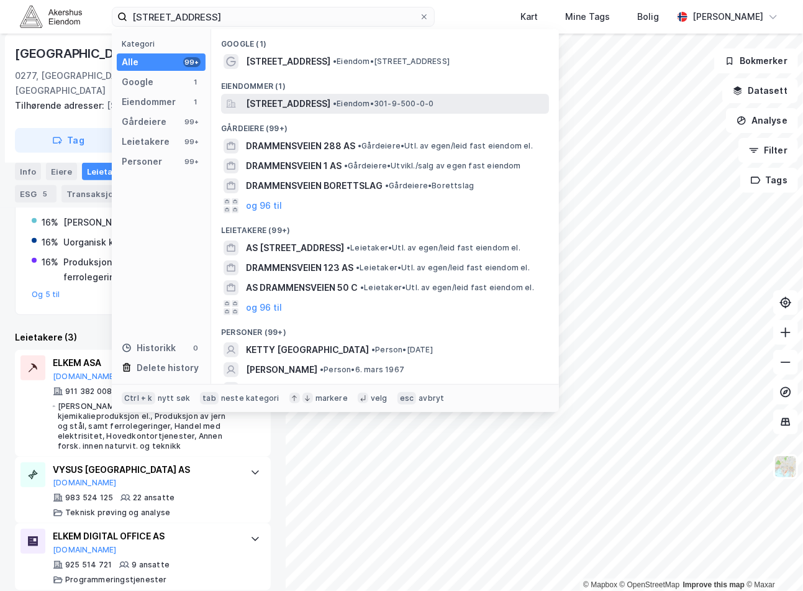
click at [313, 96] on span "[STREET_ADDRESS]" at bounding box center [288, 103] width 84 height 15
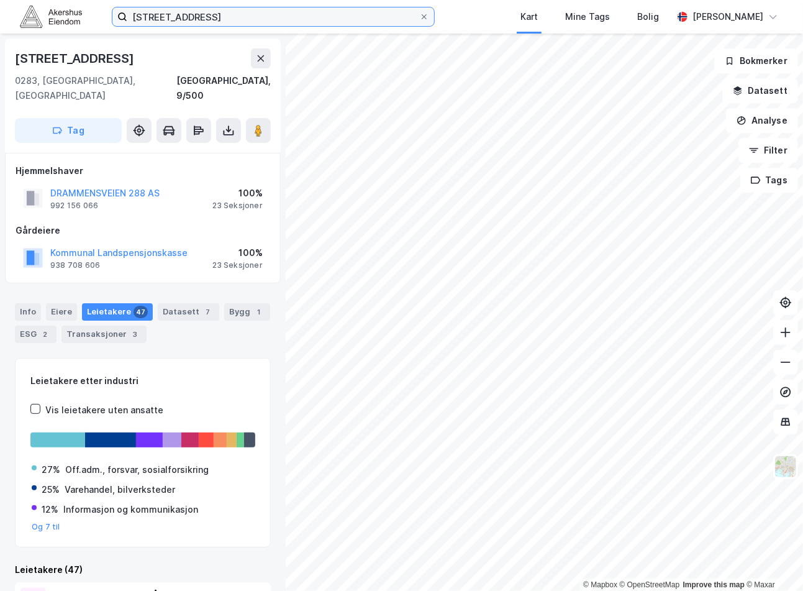
click at [196, 17] on input "[STREET_ADDRESS]" at bounding box center [273, 16] width 292 height 19
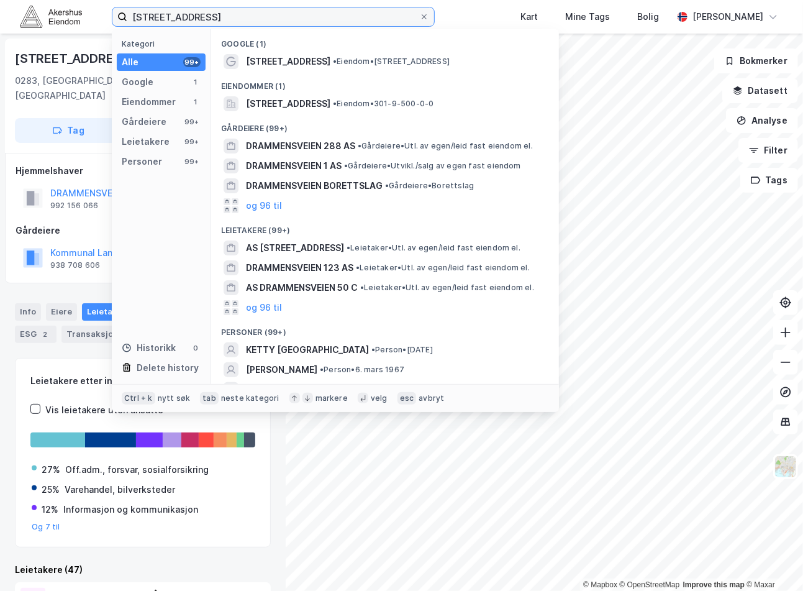
click at [195, 16] on input "[STREET_ADDRESS]" at bounding box center [273, 16] width 292 height 19
paste input "Lørenfaret 1 E, 0585"
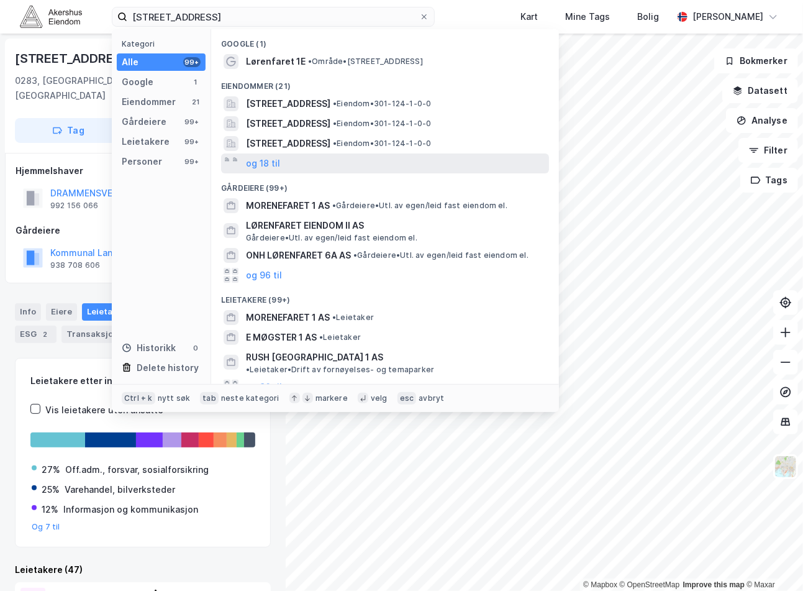
click at [300, 153] on div "og 18 til" at bounding box center [385, 163] width 328 height 20
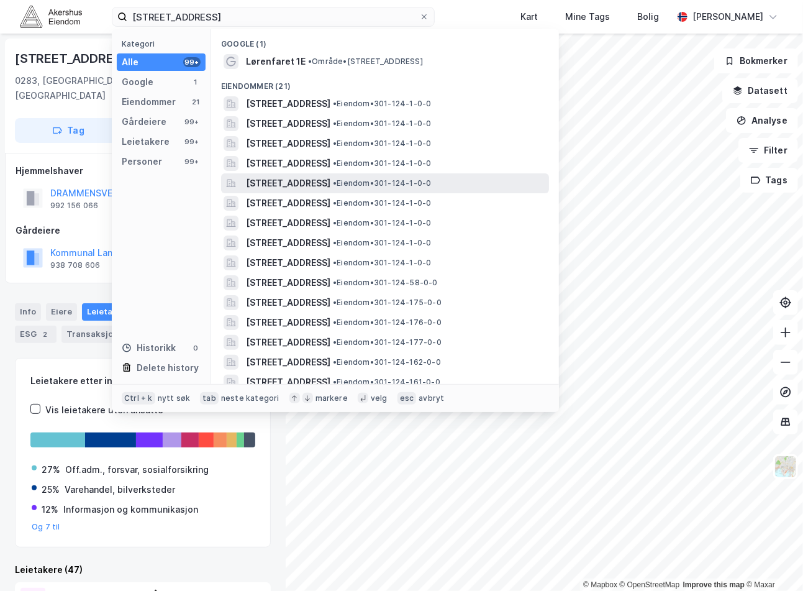
click at [323, 188] on span "[STREET_ADDRESS]" at bounding box center [288, 183] width 84 height 15
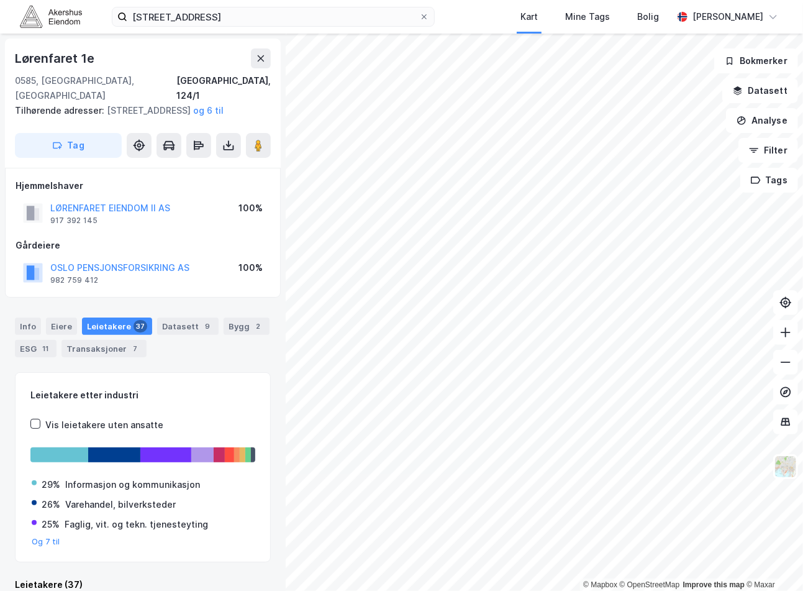
scroll to position [21, 0]
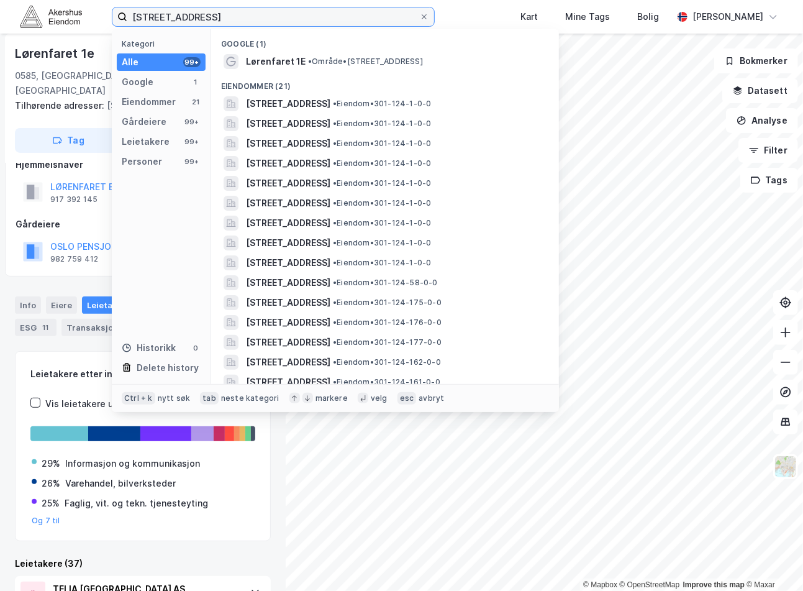
click at [214, 12] on input "[STREET_ADDRESS]" at bounding box center [273, 16] width 292 height 19
paste input "[STREET_ADDRESS]"
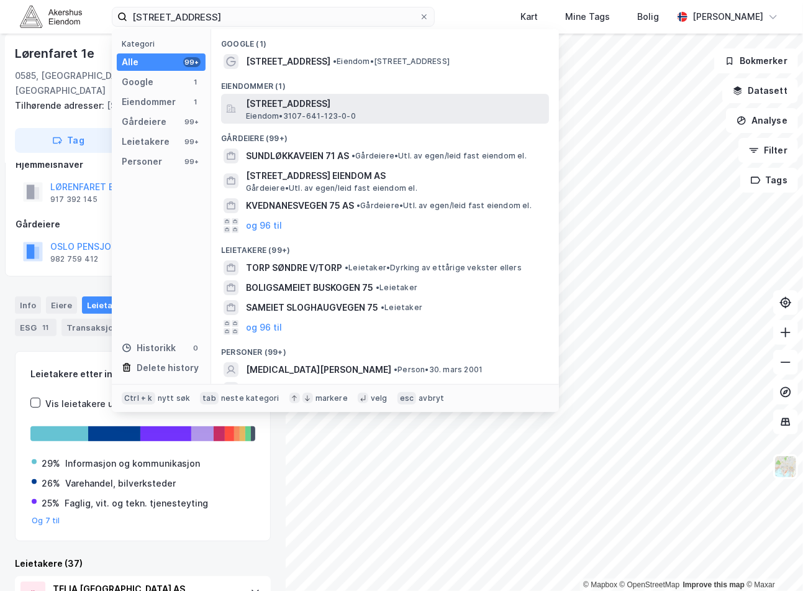
click at [323, 116] on span "Eiendom • 3107-641-123-0-0" at bounding box center [301, 116] width 110 height 10
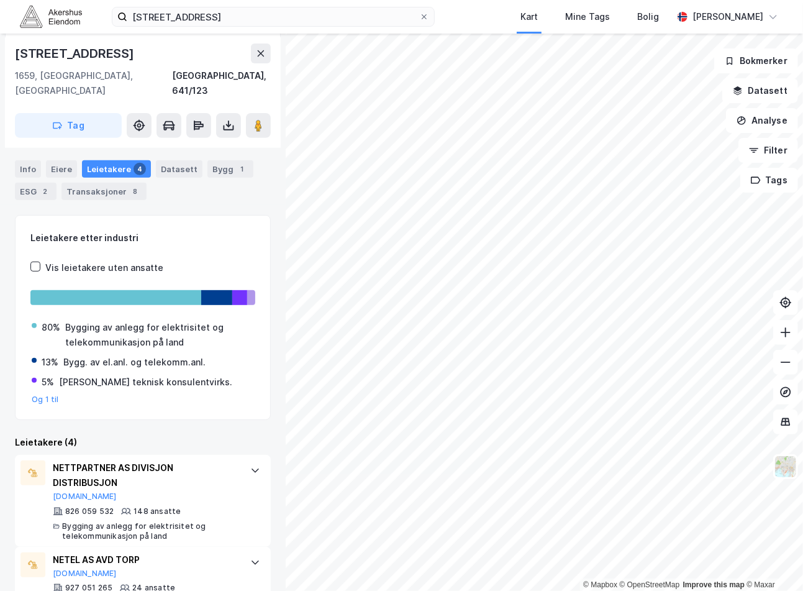
scroll to position [203, 0]
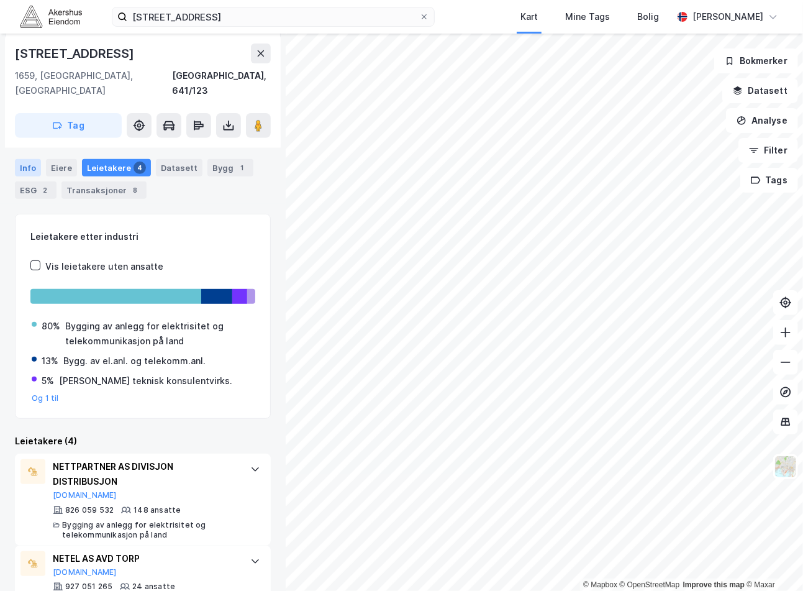
click at [28, 159] on div "Info" at bounding box center [28, 167] width 26 height 17
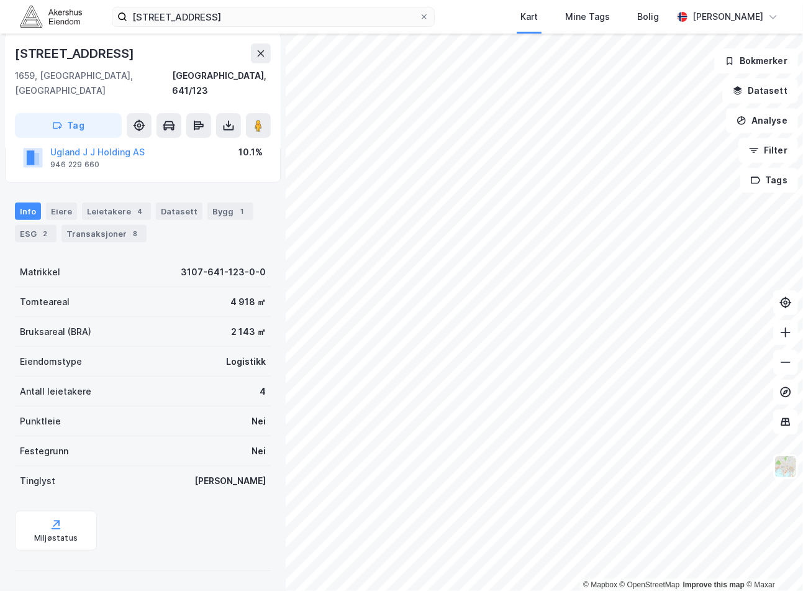
scroll to position [145, 0]
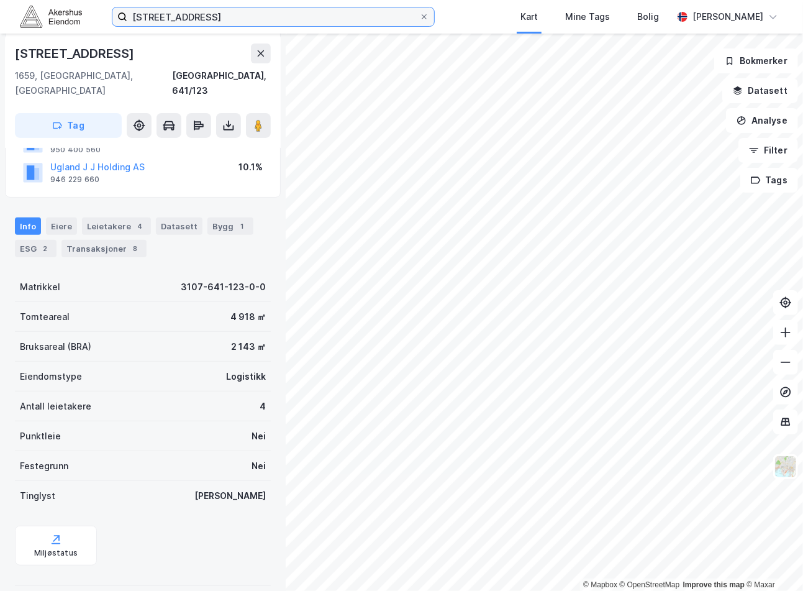
click at [171, 21] on input "[STREET_ADDRESS]" at bounding box center [273, 16] width 292 height 19
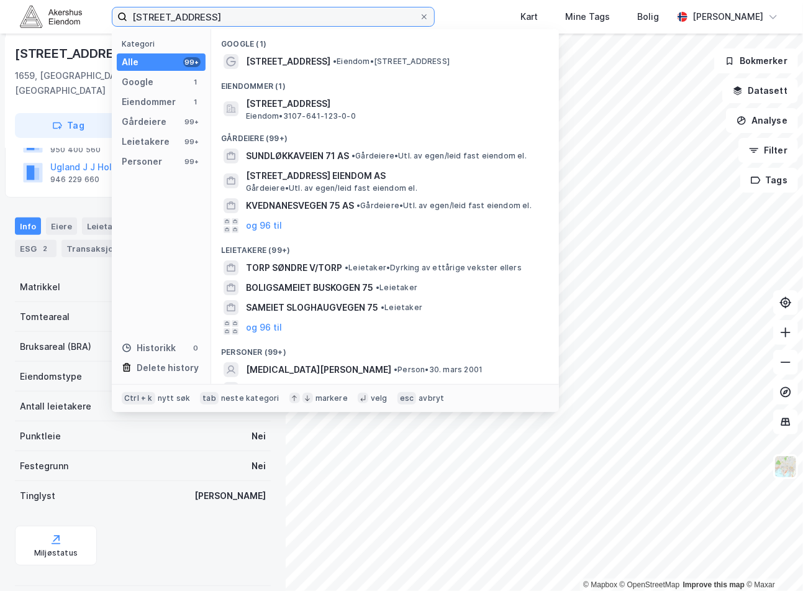
click at [171, 21] on input "[STREET_ADDRESS]" at bounding box center [273, 16] width 292 height 19
click at [172, 21] on input "[STREET_ADDRESS]" at bounding box center [273, 16] width 292 height 19
paste input "[PERSON_NAME][STREET_ADDRESS]"
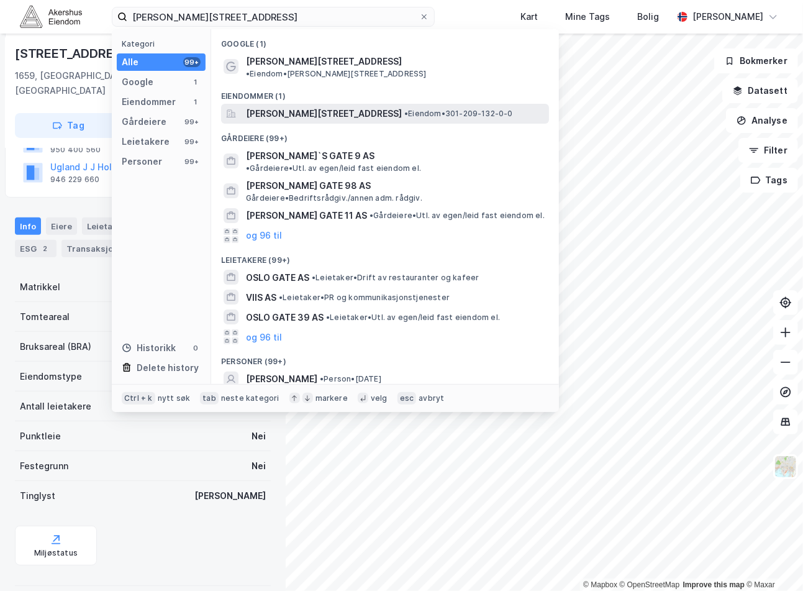
click at [339, 107] on span "[PERSON_NAME][STREET_ADDRESS]" at bounding box center [324, 113] width 156 height 15
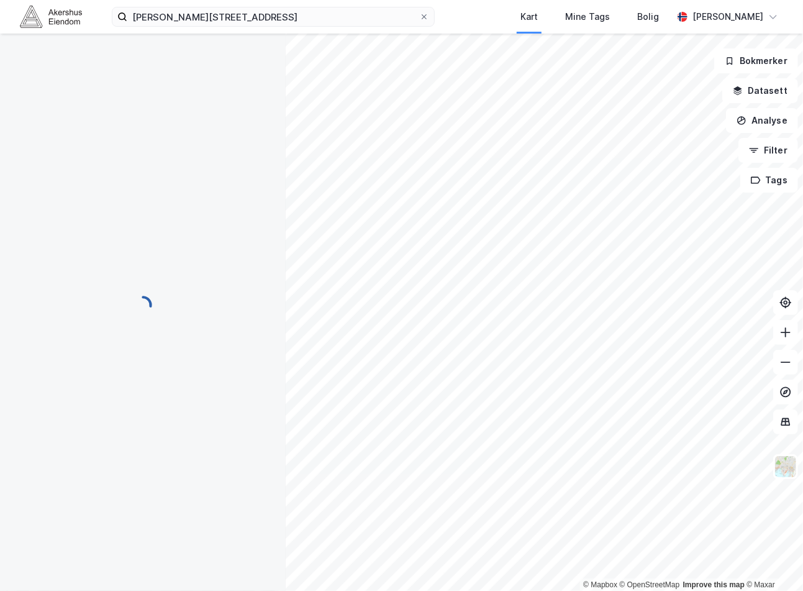
scroll to position [145, 0]
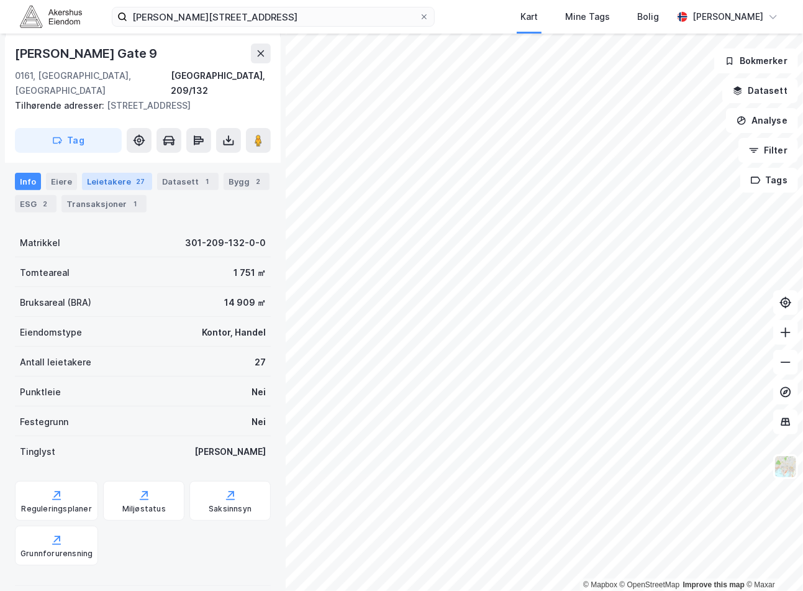
click at [99, 173] on div "Leietakere 27" at bounding box center [117, 181] width 70 height 17
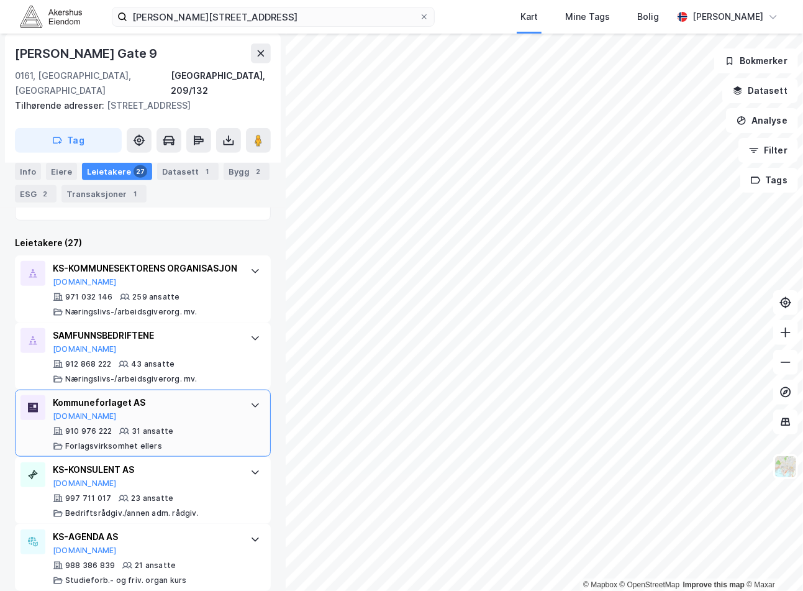
scroll to position [352, 0]
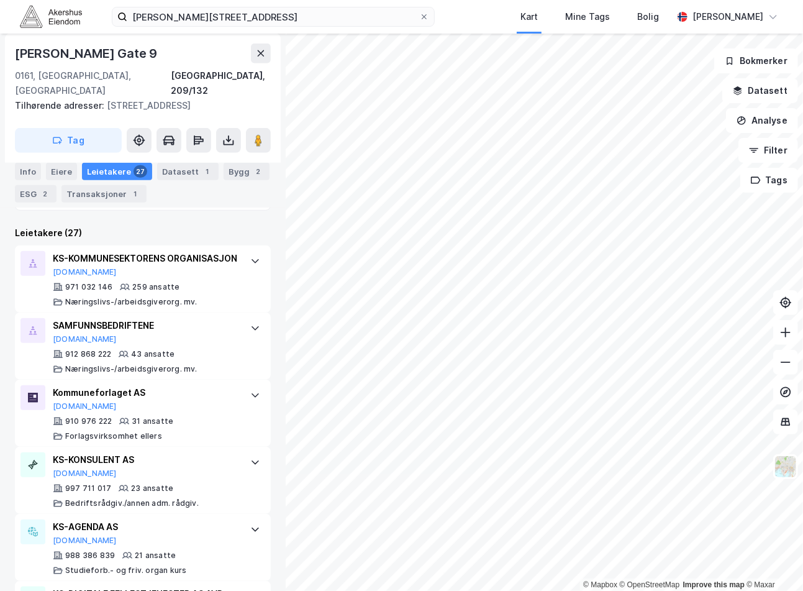
click at [190, 5] on div "[PERSON_NAME][STREET_ADDRESS] Kart Mine Tags Bolig [PERSON_NAME]" at bounding box center [401, 17] width 803 height 34
click at [190, 7] on label "[PERSON_NAME][STREET_ADDRESS]" at bounding box center [273, 17] width 323 height 20
click at [190, 7] on input "[PERSON_NAME][STREET_ADDRESS]" at bounding box center [273, 16] width 292 height 19
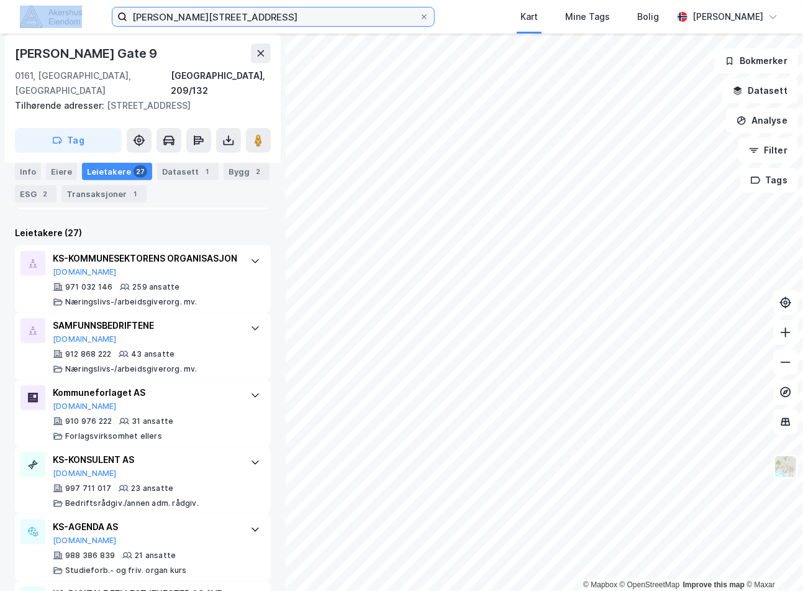
click at [191, 9] on input "[PERSON_NAME][STREET_ADDRESS]" at bounding box center [273, 16] width 292 height 19
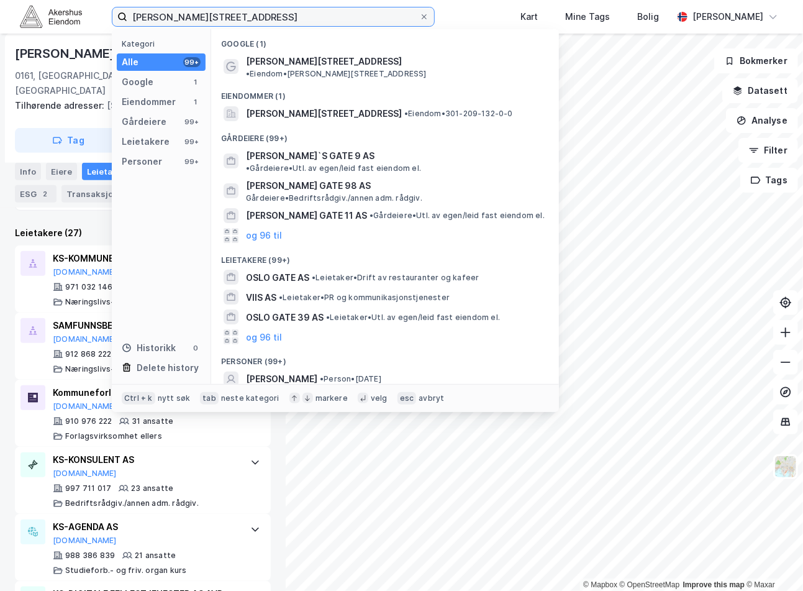
click at [191, 9] on input "[PERSON_NAME][STREET_ADDRESS]" at bounding box center [273, 16] width 292 height 19
click at [191, 11] on input "[PERSON_NAME][STREET_ADDRESS]" at bounding box center [273, 16] width 292 height 19
paste input "[PERSON_NAME][STREET_ADDRESS]"
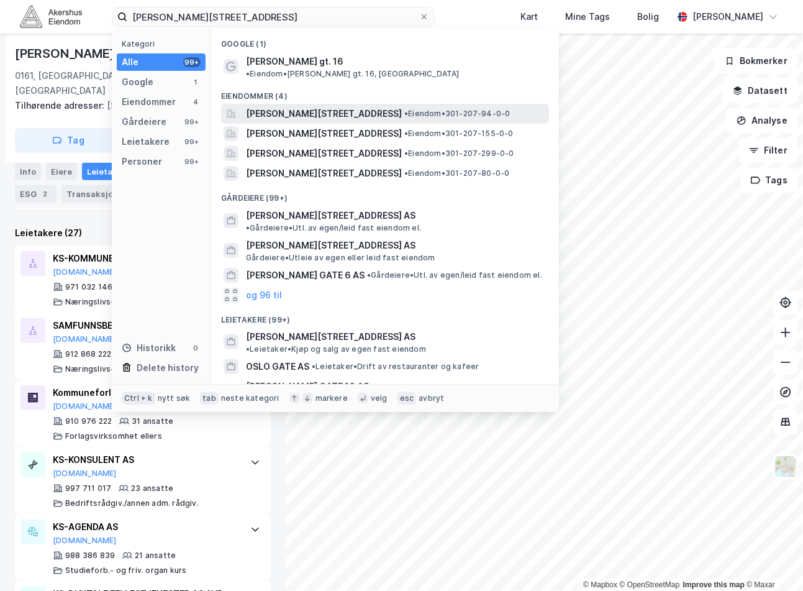
click at [317, 106] on span "[PERSON_NAME][STREET_ADDRESS]" at bounding box center [324, 113] width 156 height 15
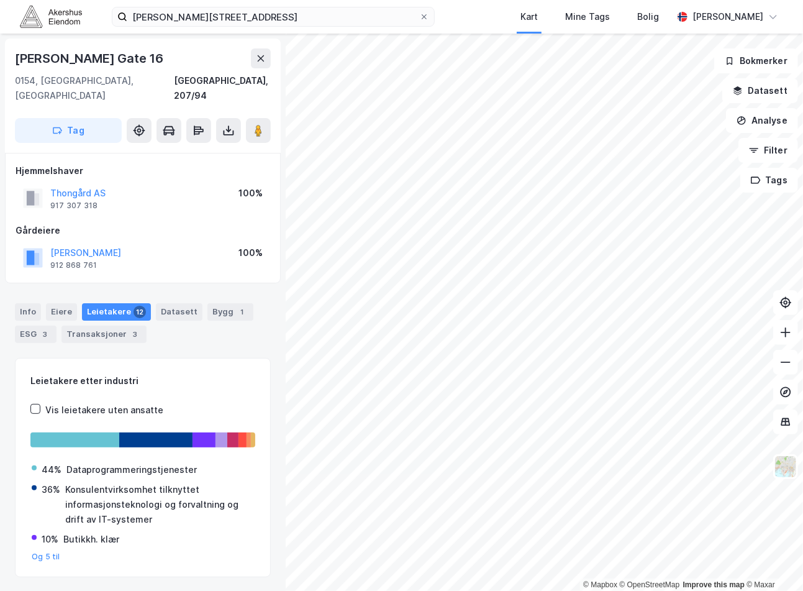
scroll to position [21, 0]
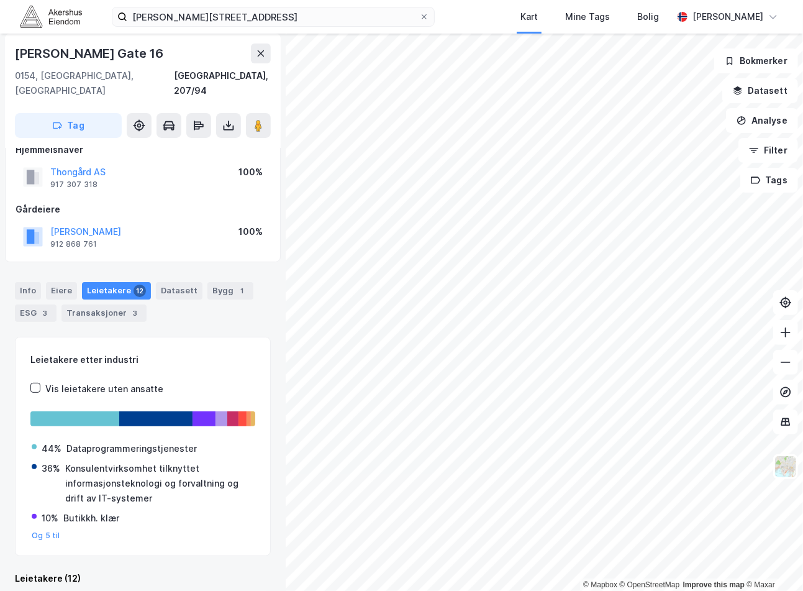
click at [232, 4] on div "[PERSON_NAME][STREET_ADDRESS] Kart Mine Tags Bolig [PERSON_NAME]" at bounding box center [401, 17] width 803 height 34
click at [231, 9] on div "[PERSON_NAME][STREET_ADDRESS] Kart Mine Tags Bolig [PERSON_NAME]" at bounding box center [401, 17] width 803 height 34
click at [231, 14] on input "[PERSON_NAME][STREET_ADDRESS]" at bounding box center [273, 16] width 292 height 19
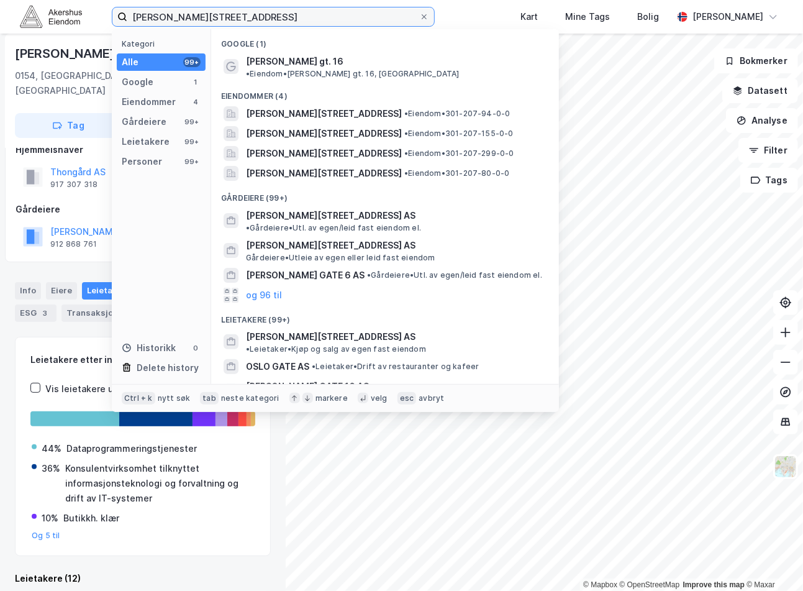
click at [231, 14] on input "[PERSON_NAME][STREET_ADDRESS]" at bounding box center [273, 16] width 292 height 19
paste input "Nedre [STREET_ADDRESS]"
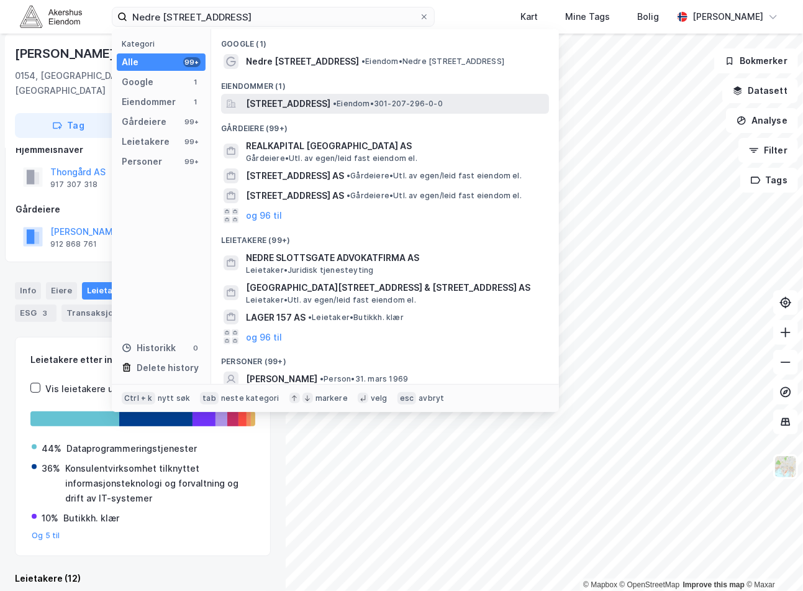
click at [319, 104] on span "[STREET_ADDRESS]" at bounding box center [288, 103] width 84 height 15
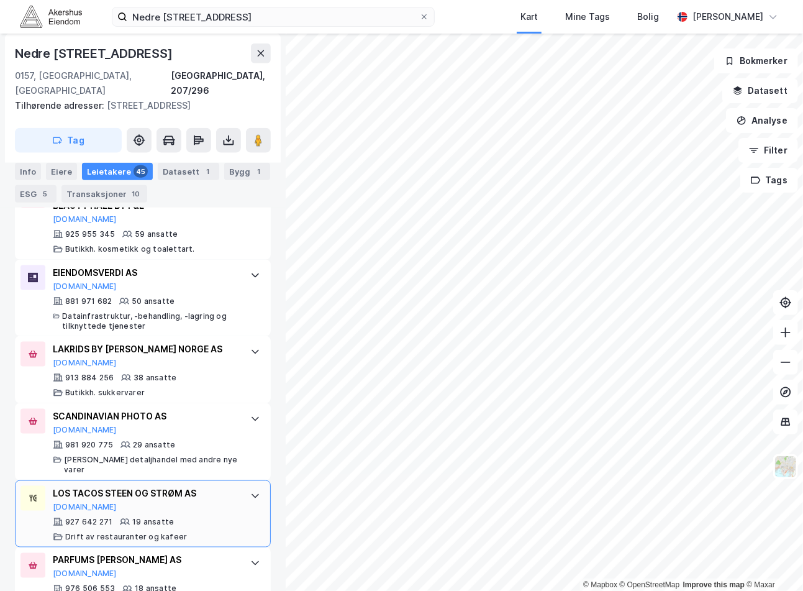
scroll to position [766, 0]
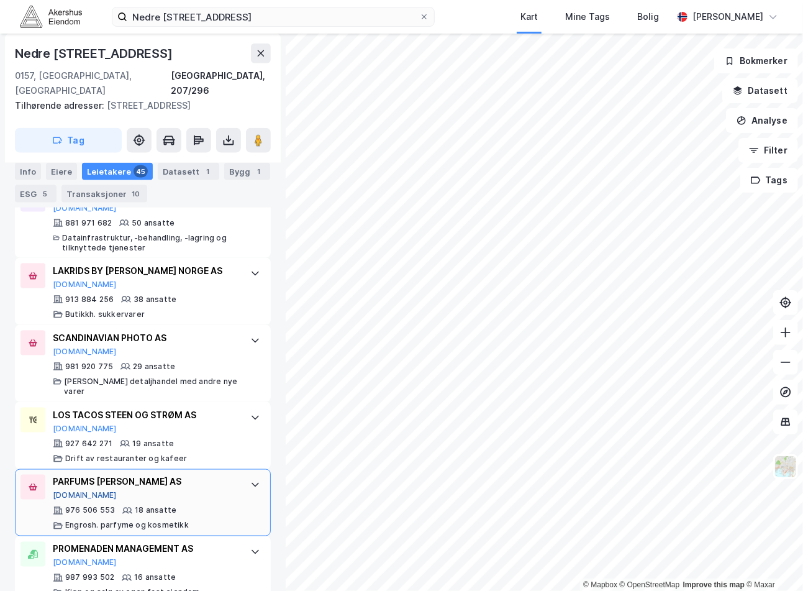
click at [69, 491] on button "[DOMAIN_NAME]" at bounding box center [85, 496] width 64 height 10
click at [239, 5] on div "Nedre [STREET_ADDRESS] Kart Mine Tags Bolig [PERSON_NAME]" at bounding box center [401, 17] width 803 height 34
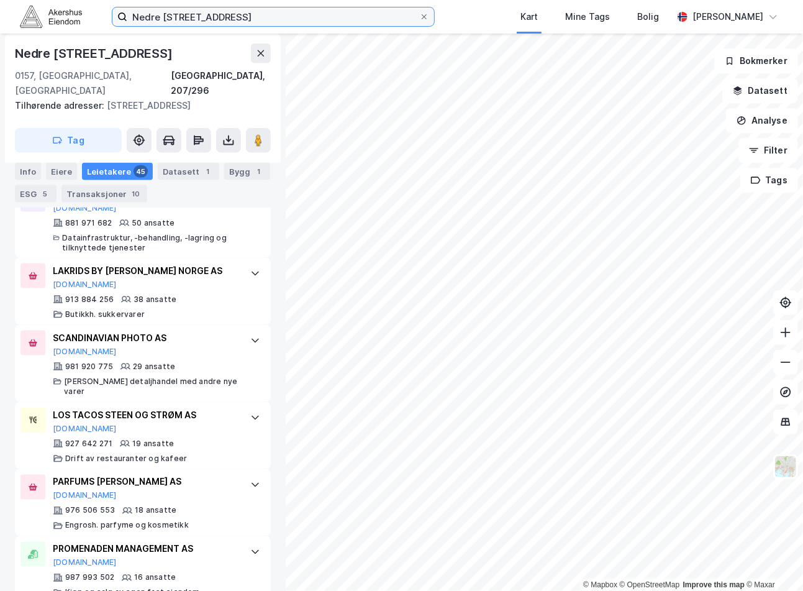
drag, startPoint x: 240, startPoint y: 9, endPoint x: 242, endPoint y: 17, distance: 8.5
click at [240, 11] on input "Nedre [STREET_ADDRESS]" at bounding box center [273, 16] width 292 height 19
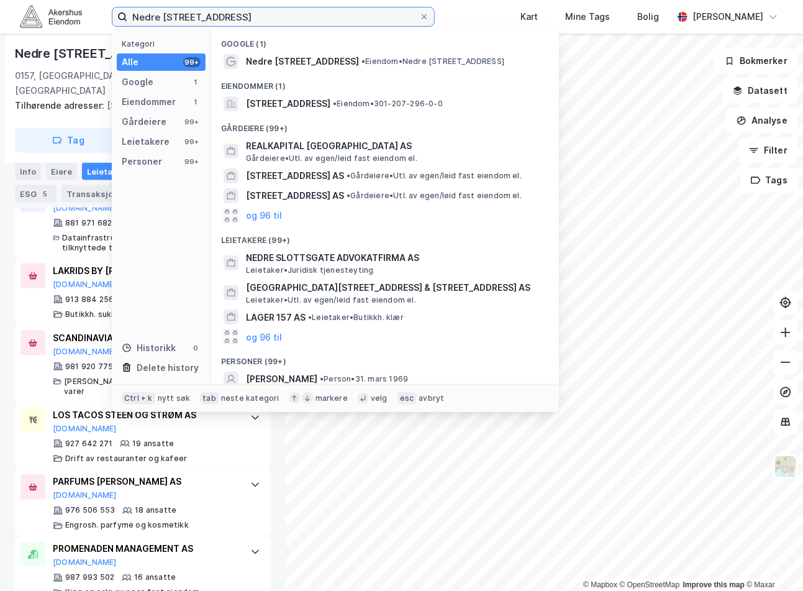
click at [242, 17] on input "Nedre [STREET_ADDRESS]" at bounding box center [273, 16] width 292 height 19
paste input "Gullhaugveien 1, 0484"
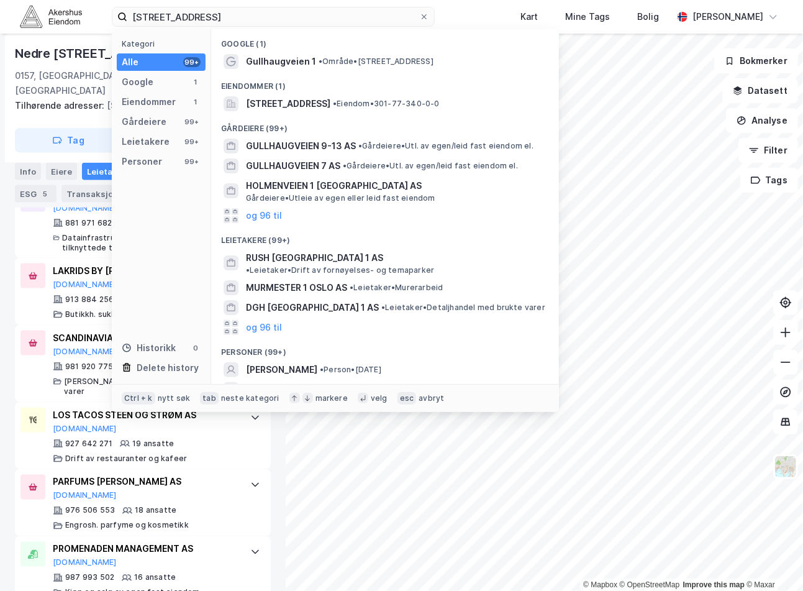
click at [331, 104] on span "[STREET_ADDRESS]" at bounding box center [288, 103] width 84 height 15
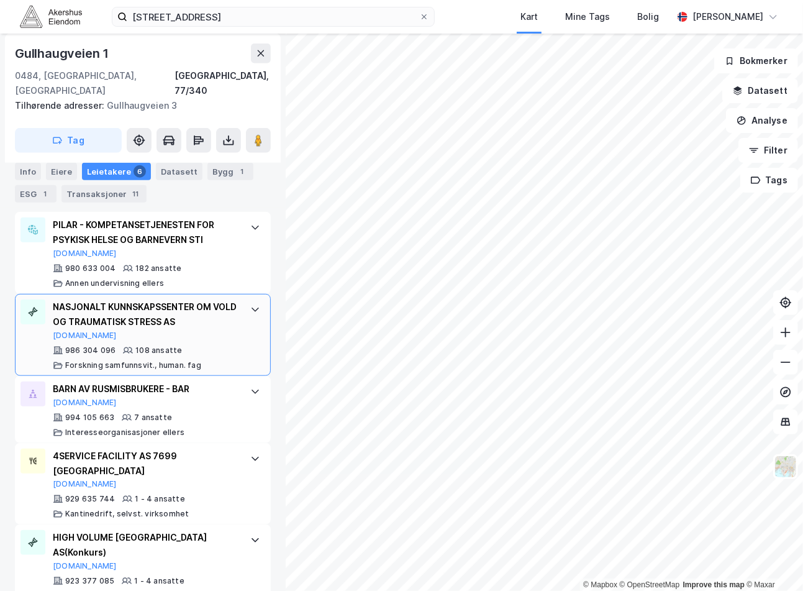
scroll to position [315, 0]
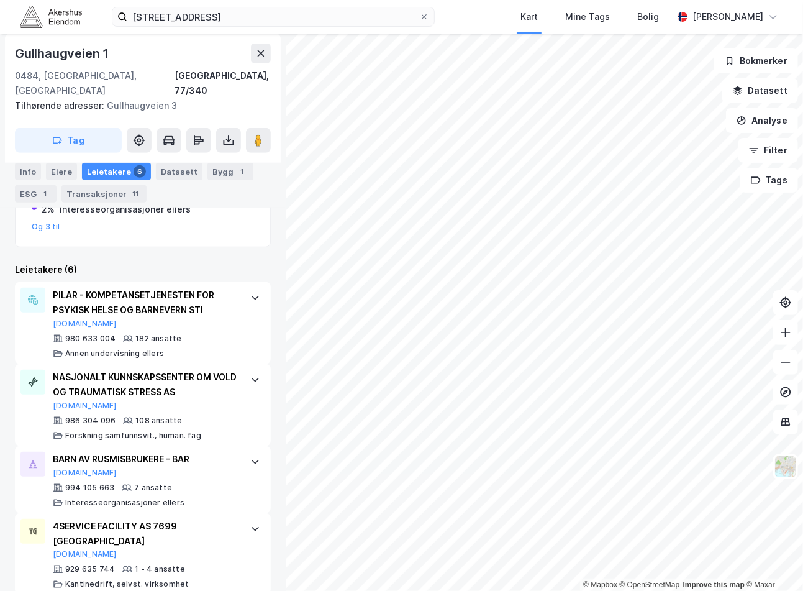
drag, startPoint x: 62, startPoint y: 308, endPoint x: 183, endPoint y: 226, distance: 146.1
click at [183, 226] on div "Leietakere etter industri Vis leietakere uten ansatte 59% [PERSON_NAME] undervi…" at bounding box center [143, 152] width 256 height 190
click at [80, 319] on button "[DOMAIN_NAME]" at bounding box center [85, 324] width 64 height 10
click at [69, 401] on button "[DOMAIN_NAME]" at bounding box center [85, 406] width 64 height 10
click at [64, 319] on button "[DOMAIN_NAME]" at bounding box center [85, 324] width 64 height 10
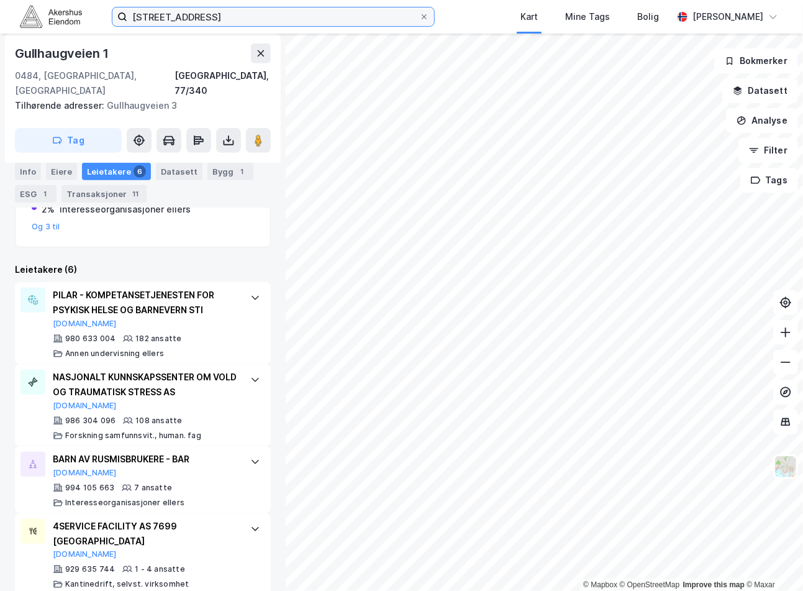
click at [212, 9] on input "[STREET_ADDRESS]" at bounding box center [273, 16] width 292 height 19
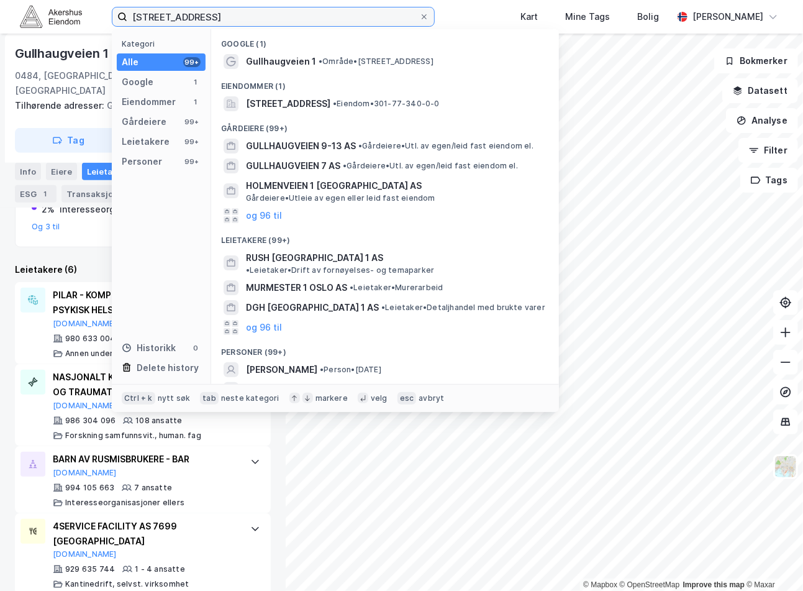
click at [212, 9] on input "[STREET_ADDRESS]" at bounding box center [273, 16] width 292 height 19
paste input "St. [STREET_ADDRESS]"
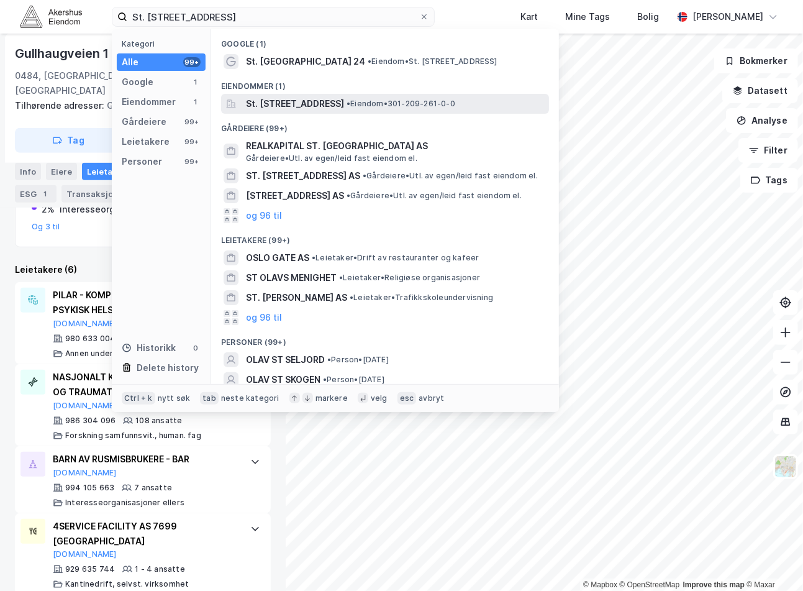
click at [334, 96] on span "St. [STREET_ADDRESS]" at bounding box center [295, 103] width 98 height 15
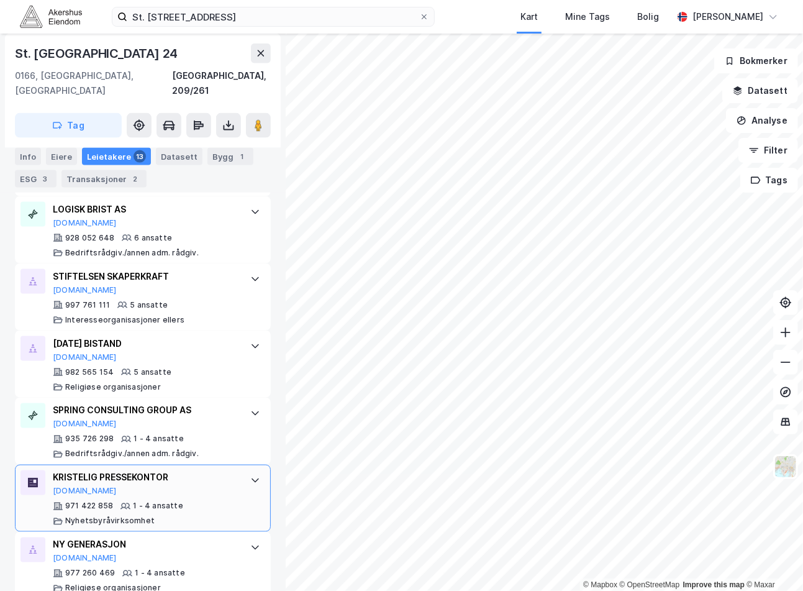
scroll to position [908, 0]
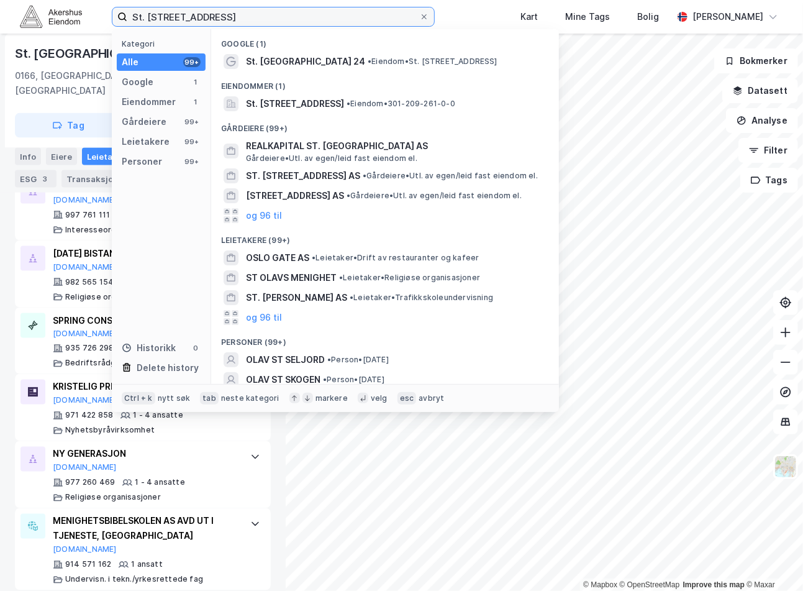
click at [214, 21] on input "St. [STREET_ADDRESS]" at bounding box center [273, 16] width 292 height 19
click at [216, 17] on input "St. [STREET_ADDRESS]" at bounding box center [273, 16] width 292 height 19
paste input "Nedre Slottsgate 21 , 0157"
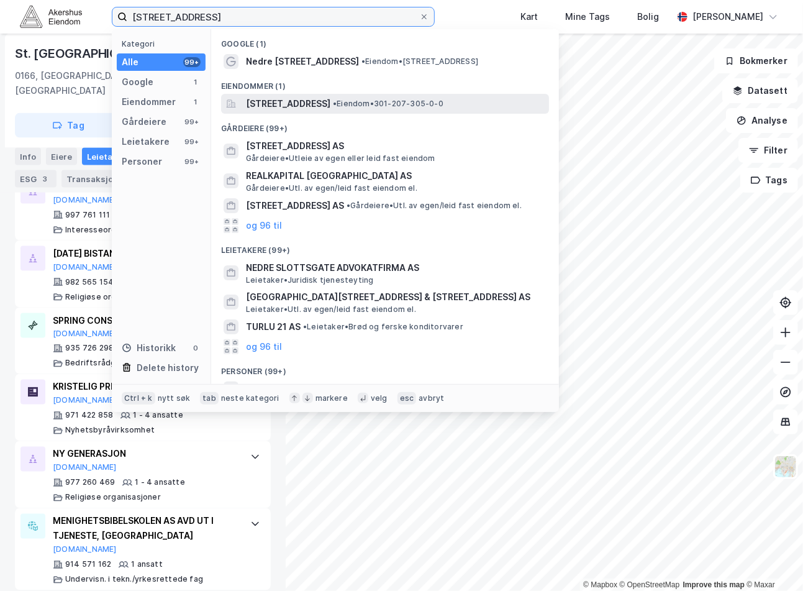
type input "[STREET_ADDRESS]"
click at [331, 106] on span "[STREET_ADDRESS]" at bounding box center [288, 103] width 84 height 15
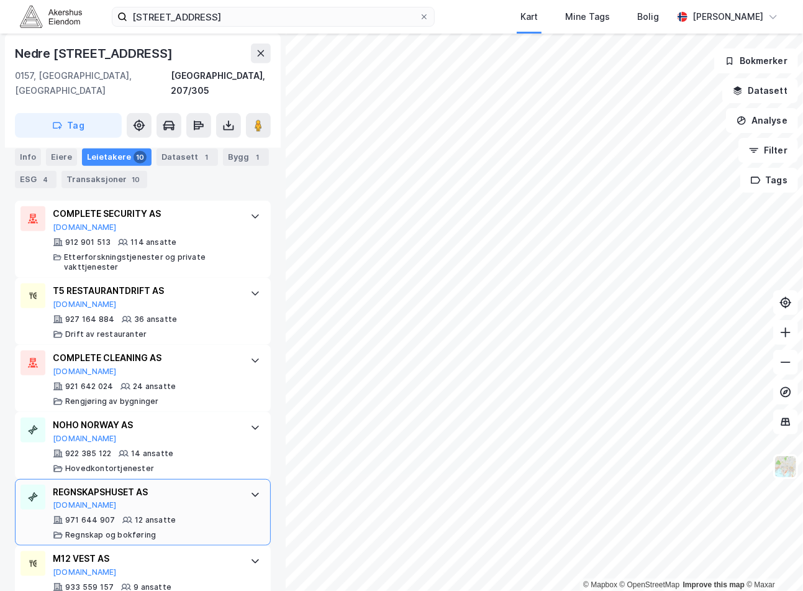
scroll to position [420, 0]
